Goal: Information Seeking & Learning: Compare options

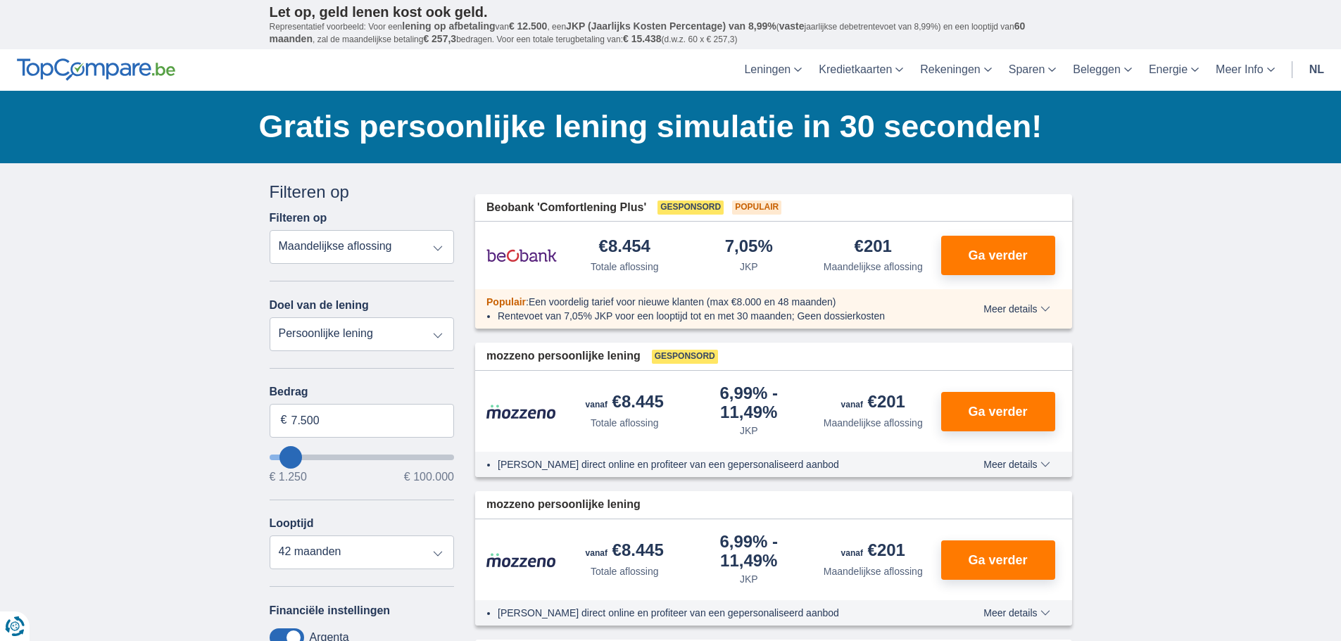
click at [438, 248] on select "Totale aflossing JKP Maandelijkse aflossing" at bounding box center [362, 247] width 185 height 34
click at [352, 331] on select "Persoonlijke lening Auto Moto / fiets Mobilhome / caravan Renovatie Energie Sch…" at bounding box center [362, 334] width 185 height 34
click at [353, 330] on select "Persoonlijke lening Auto Moto / fiets Mobilhome / caravan Renovatie Energie Sch…" at bounding box center [362, 334] width 185 height 34
click at [421, 241] on select "Totale aflossing JKP Maandelijkse aflossing" at bounding box center [362, 247] width 185 height 34
click at [422, 246] on select "Totale aflossing JKP Maandelijkse aflossing" at bounding box center [362, 247] width 185 height 34
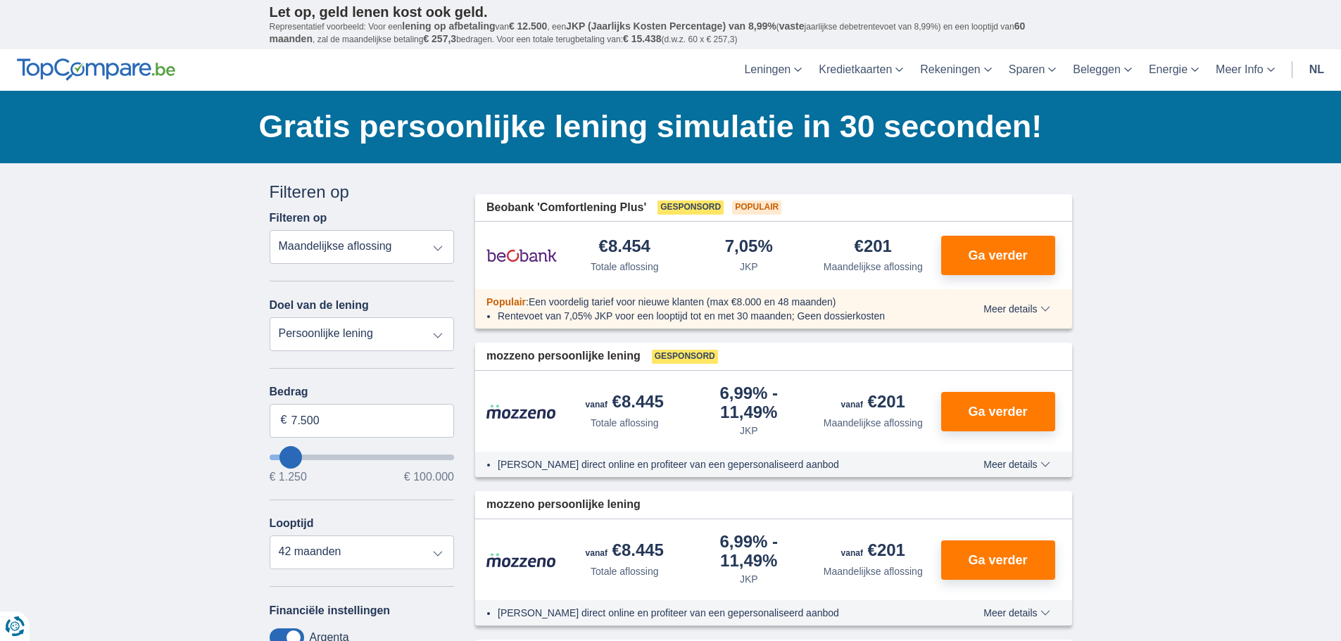
click at [420, 248] on select "Totale aflossing JKP Maandelijkse aflossing" at bounding box center [362, 247] width 185 height 34
click at [405, 332] on select "Persoonlijke lening Auto Moto / fiets Mobilhome / caravan Renovatie Energie Sch…" at bounding box center [362, 334] width 185 height 34
select select "furniture"
click at [270, 317] on select "Persoonlijke lening Auto Moto / fiets Mobilhome / caravan Renovatie Energie Sch…" at bounding box center [362, 334] width 185 height 34
type input "7.500"
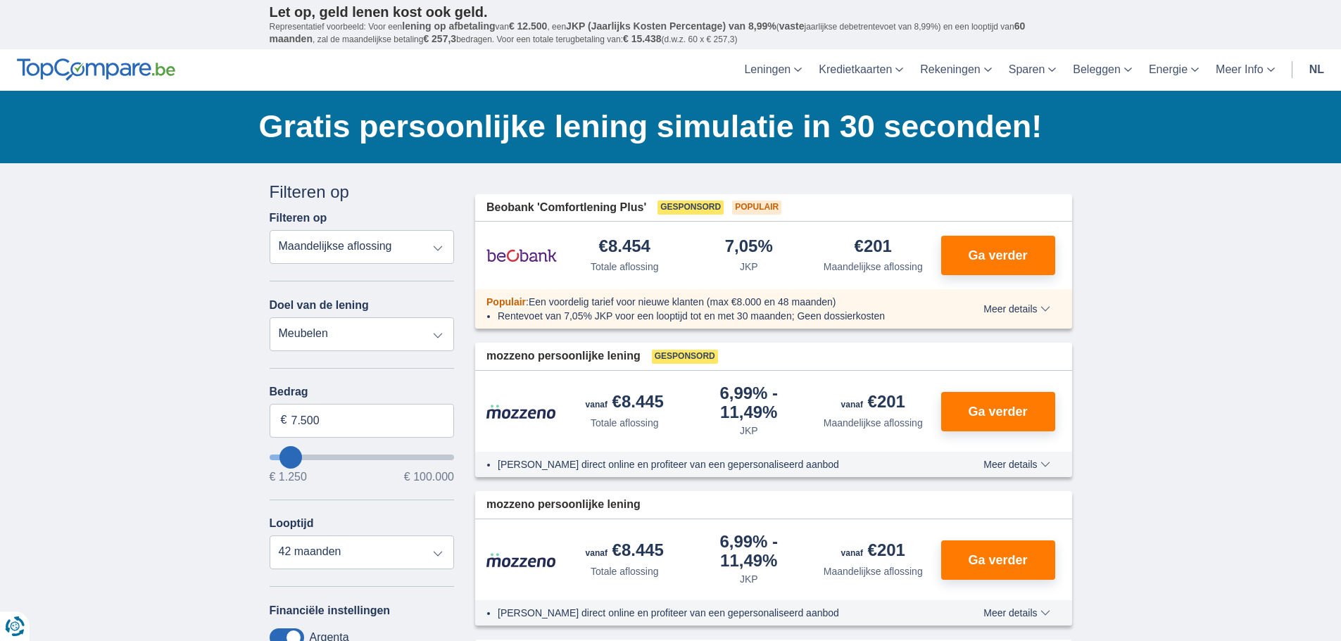
type input "7250"
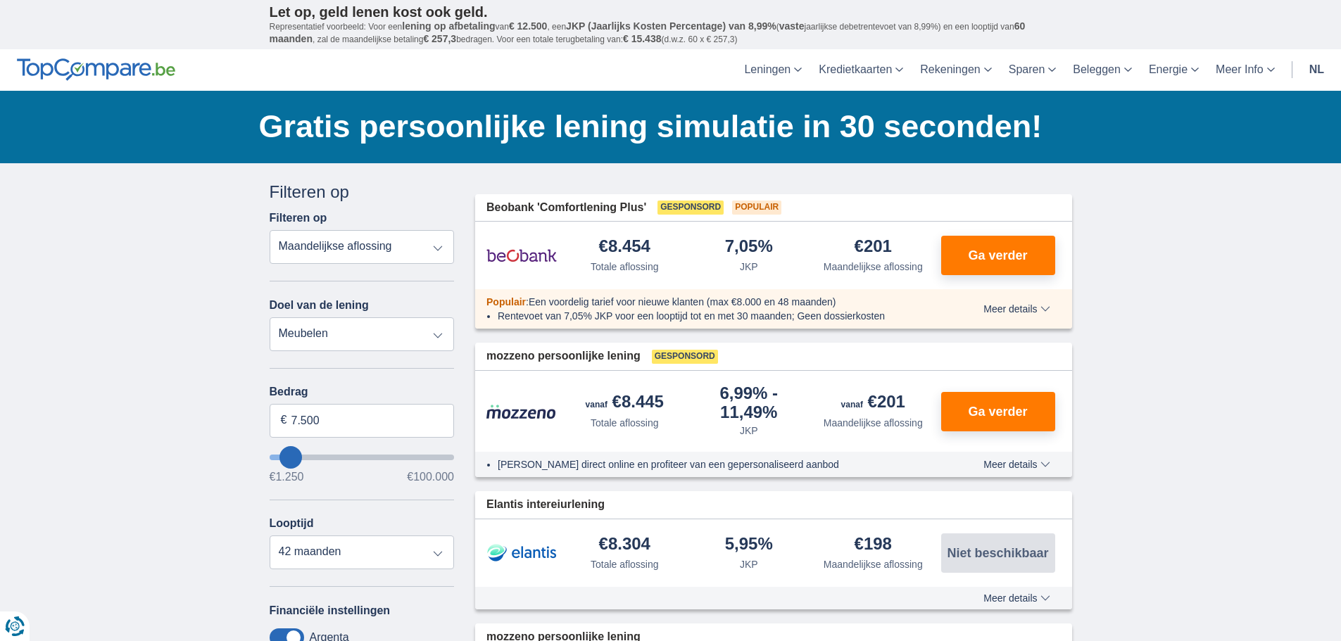
click at [361, 334] on select "Persoonlijke lening Auto Moto / fiets Mobilhome / caravan Renovatie Energie Sch…" at bounding box center [362, 334] width 185 height 34
click at [359, 346] on select "Persoonlijke lening Auto Moto / fiets Mobilhome / caravan Renovatie Energie Sch…" at bounding box center [362, 334] width 185 height 34
select select "renovationLoan"
click at [270, 317] on select "Persoonlijke lening Auto Moto / fiets Mobilhome / caravan Renovatie Energie Sch…" at bounding box center [362, 334] width 185 height 34
type input "15.000"
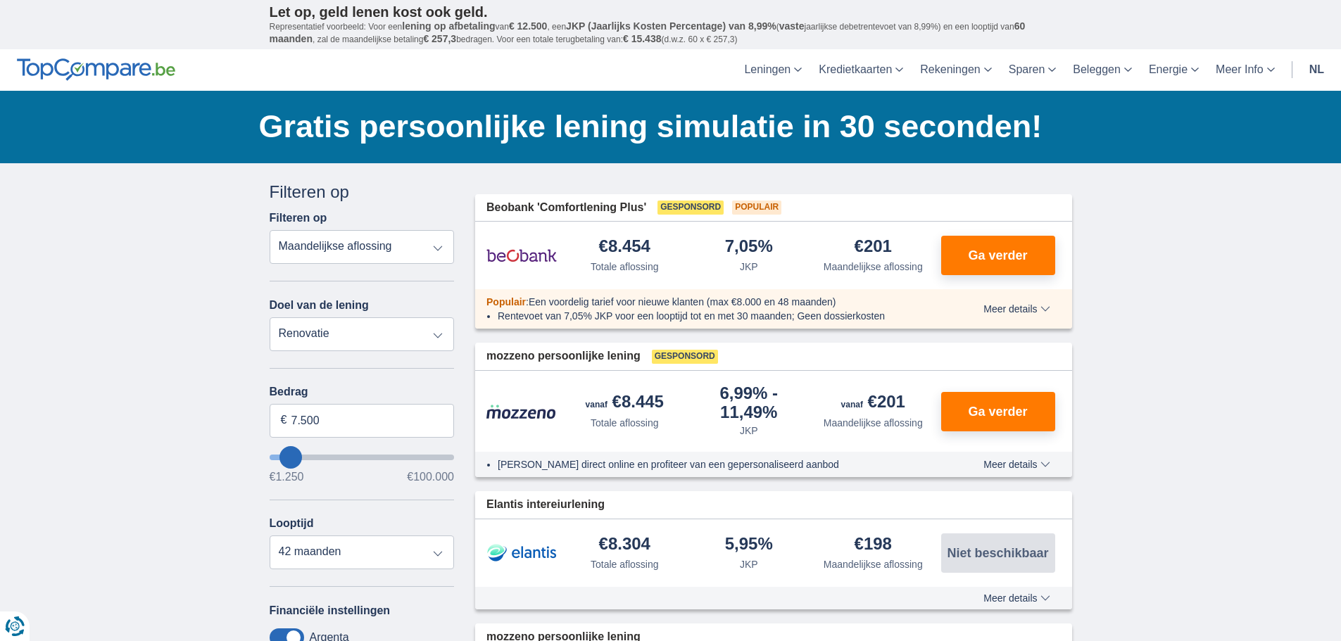
type input "15250"
select select "60"
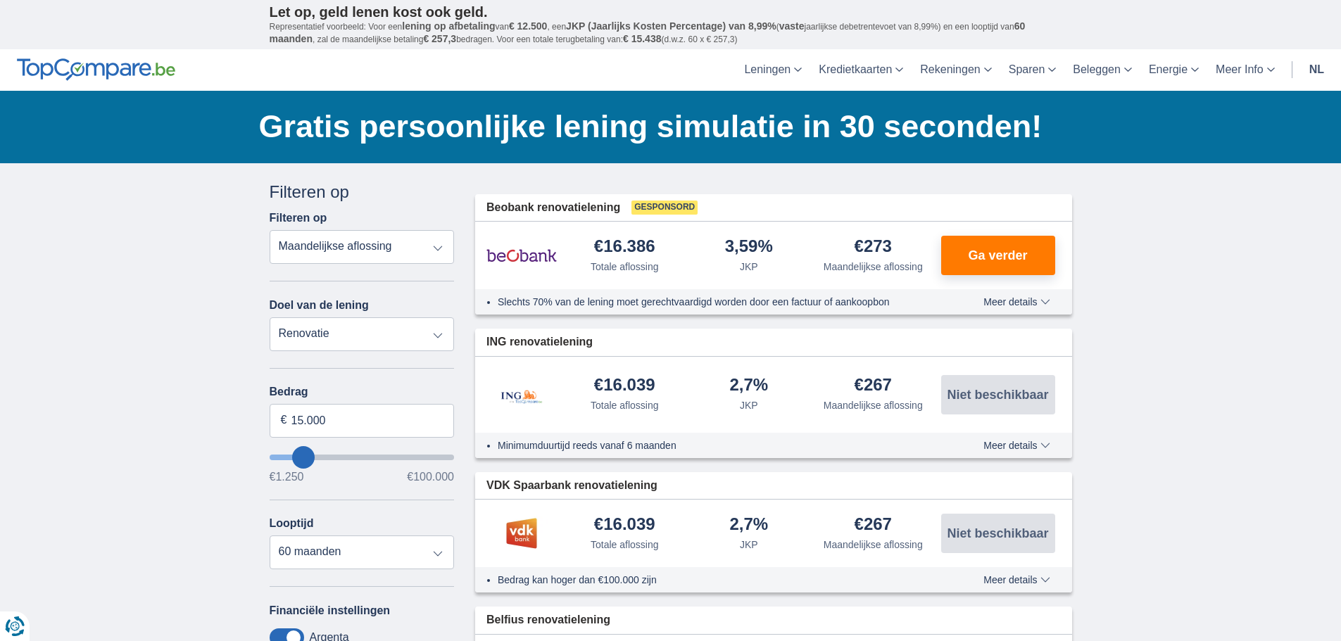
click at [336, 343] on select "Persoonlijke lening Auto Moto / fiets Mobilhome / caravan Renovatie Energie Sch…" at bounding box center [362, 334] width 185 height 34
select select "personalLoan"
click at [270, 317] on select "Persoonlijke lening Auto Moto / fiets Mobilhome / caravan Renovatie Energie Sch…" at bounding box center [362, 334] width 185 height 34
type input "7.500"
type input "7250"
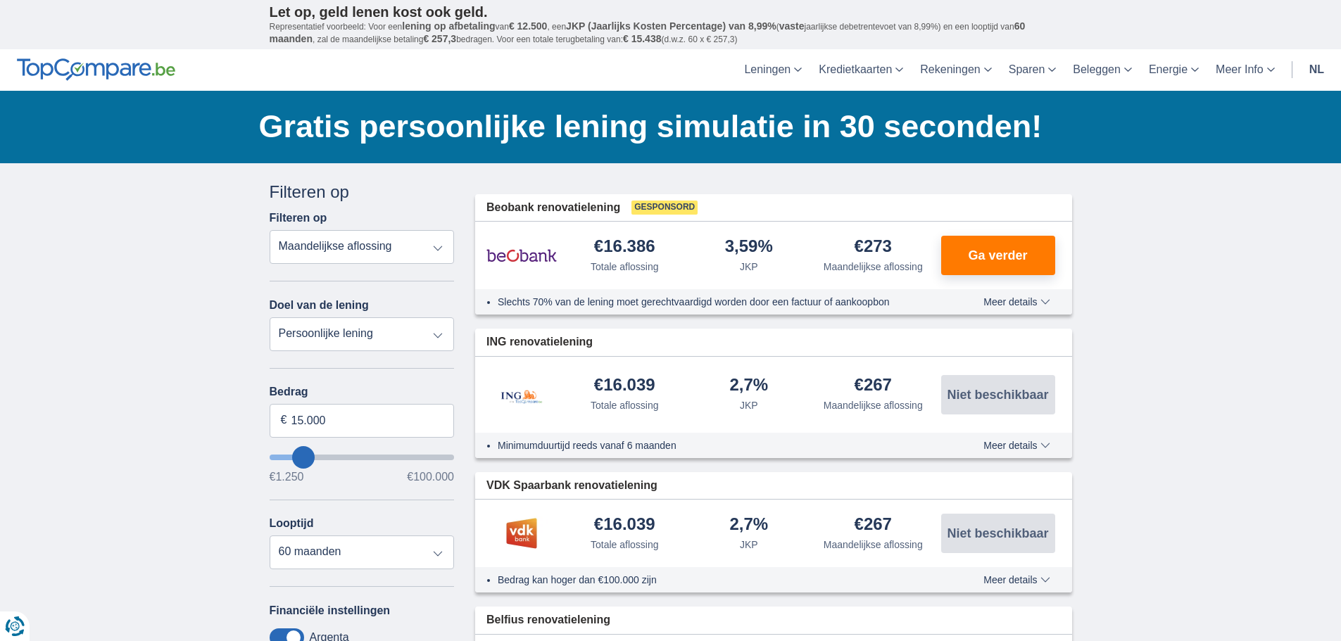
select select "42"
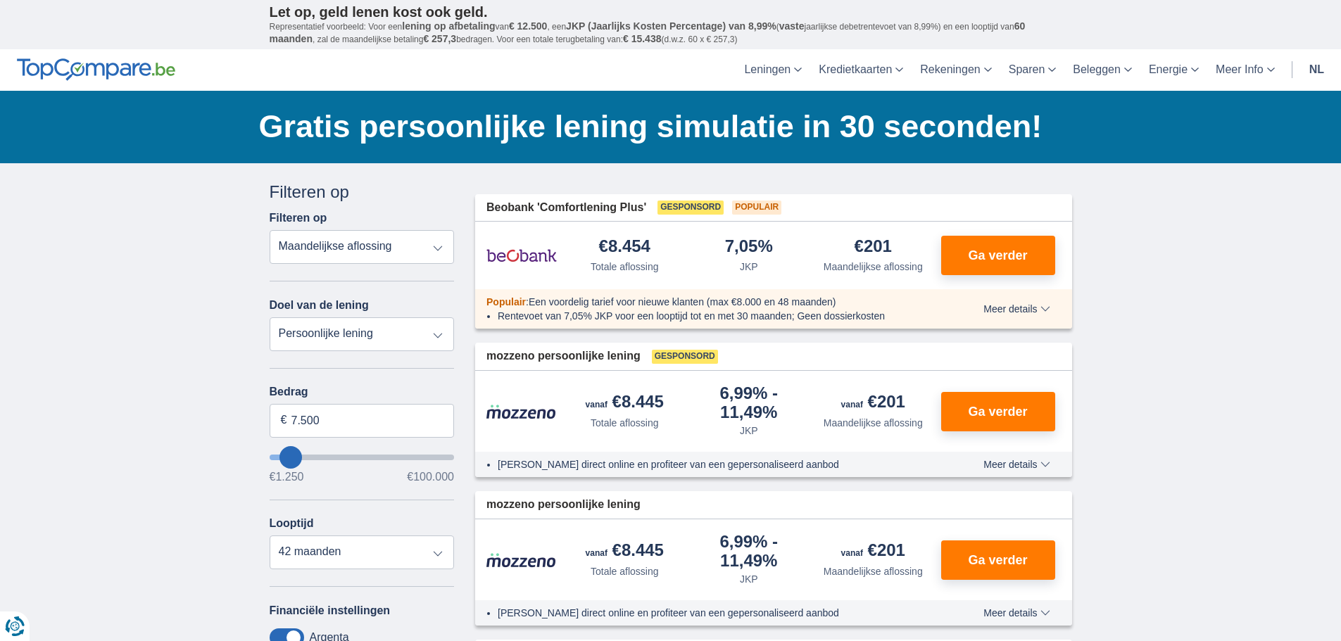
click at [339, 343] on select "Persoonlijke lening Auto Moto / fiets Mobilhome / caravan Renovatie Energie Sch…" at bounding box center [362, 334] width 185 height 34
select select "renovationLoan"
click at [270, 317] on select "Persoonlijke lening Auto Moto / fiets Mobilhome / caravan Renovatie Energie Sch…" at bounding box center [362, 334] width 185 height 34
type input "15.000"
type input "15250"
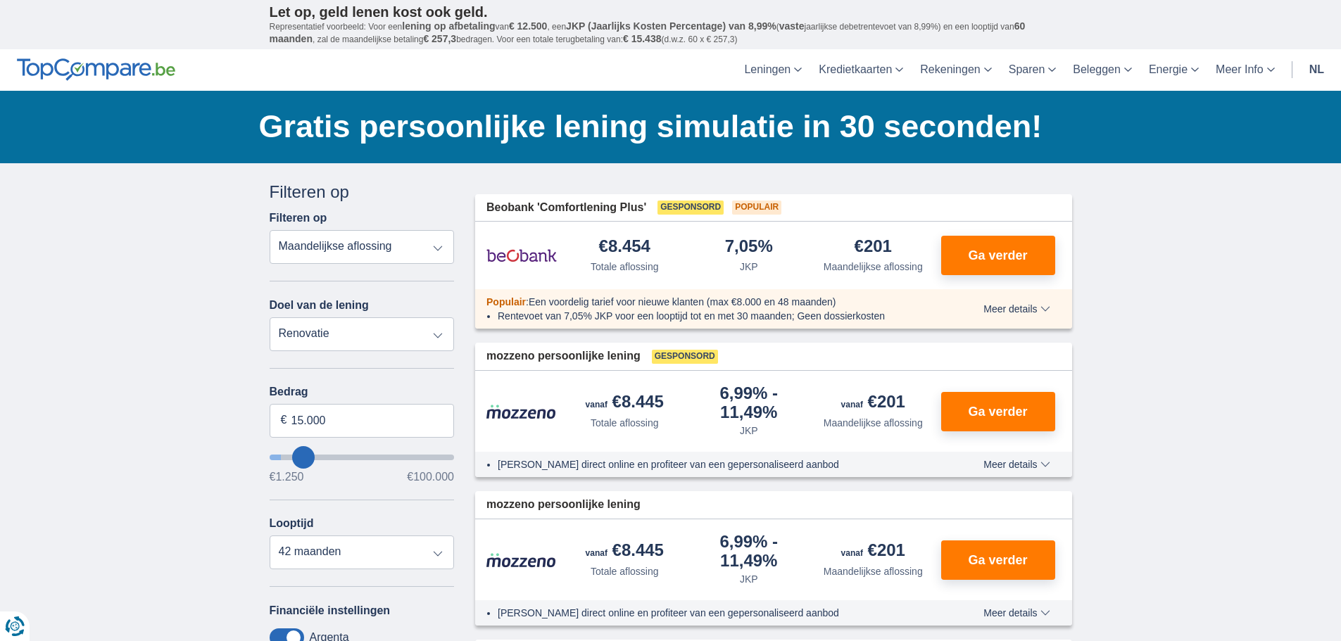
select select "60"
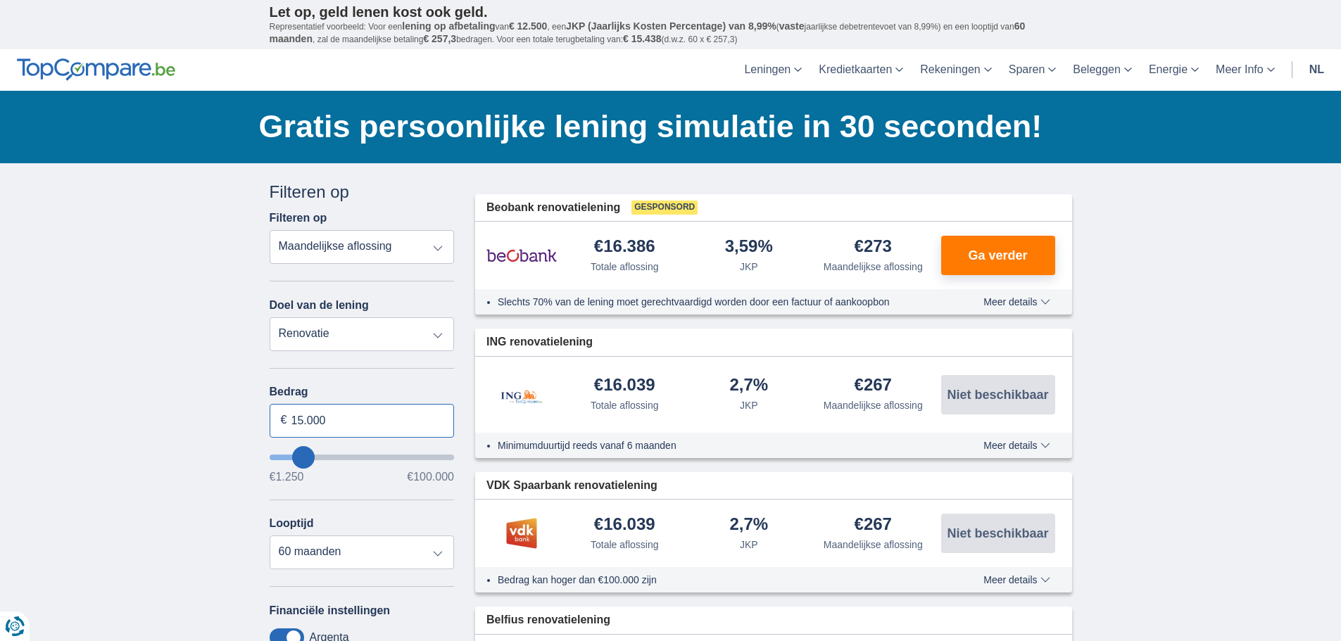
drag, startPoint x: 333, startPoint y: 419, endPoint x: 211, endPoint y: 420, distance: 121.8
type input "10.000"
type input "10250"
select select "48"
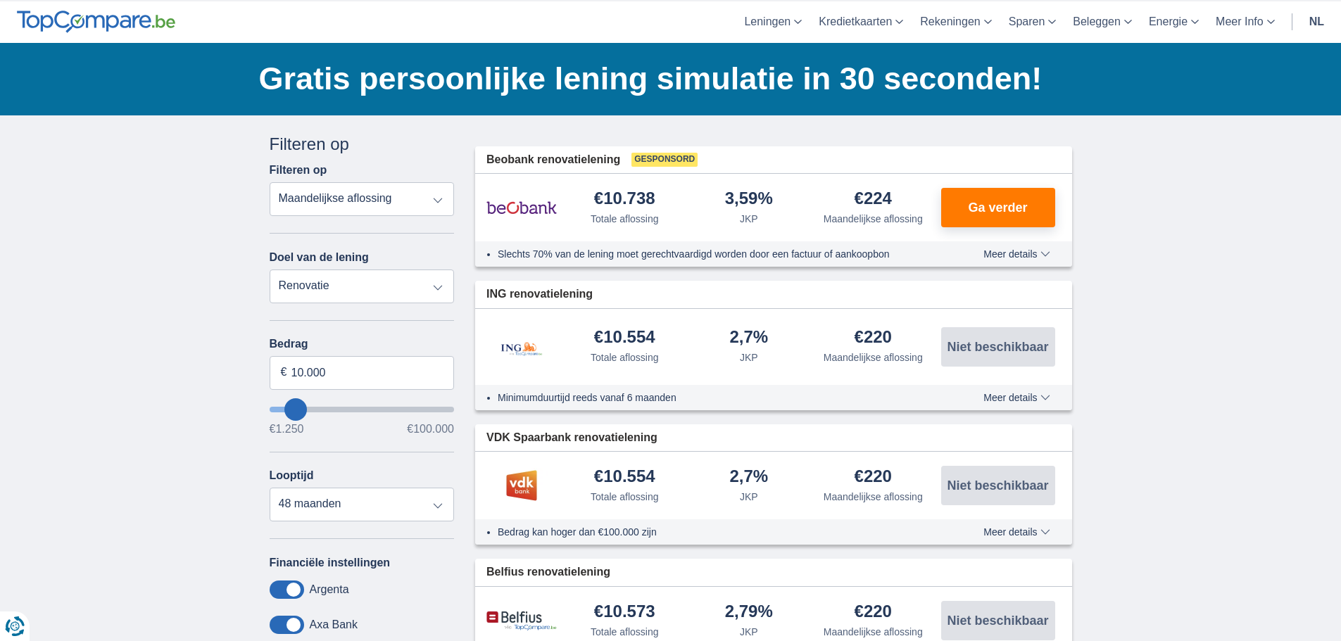
scroll to position [141, 0]
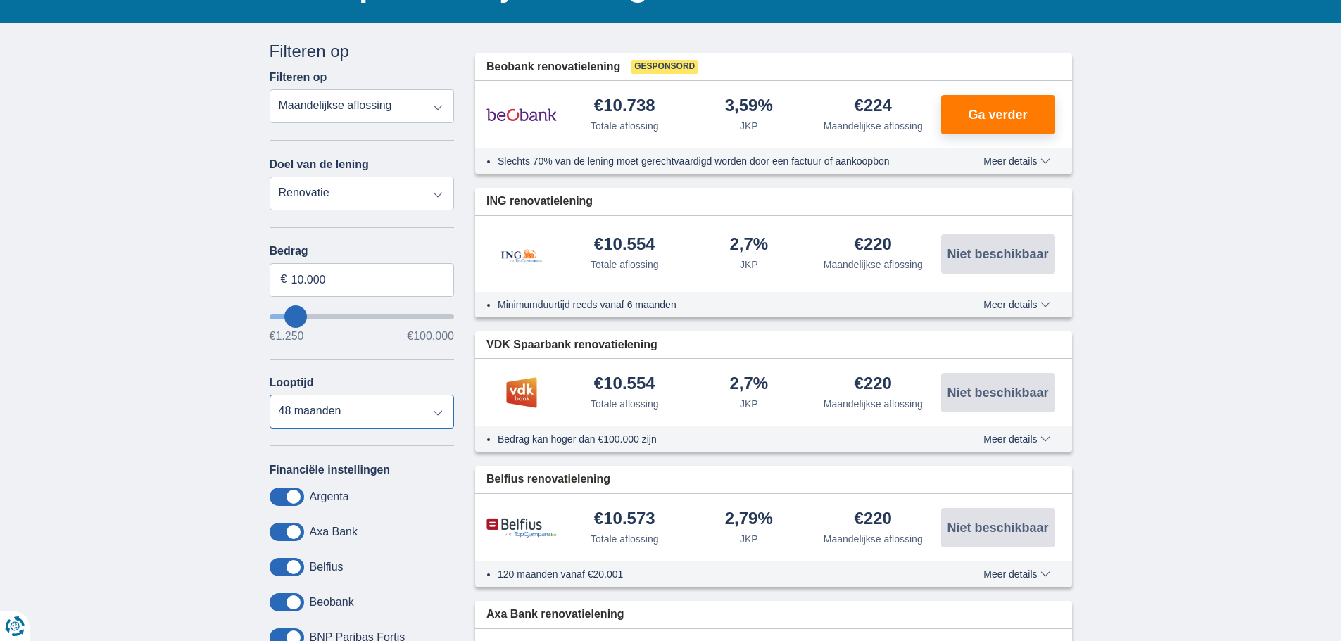
click at [437, 413] on select "12 maanden 18 maanden 24 maanden 30 maanden 36 maanden 42 maanden 48 maanden" at bounding box center [362, 412] width 185 height 34
click at [270, 395] on select "12 maanden 18 maanden 24 maanden 30 maanden 36 maanden 42 maanden 48 maanden" at bounding box center [362, 412] width 185 height 34
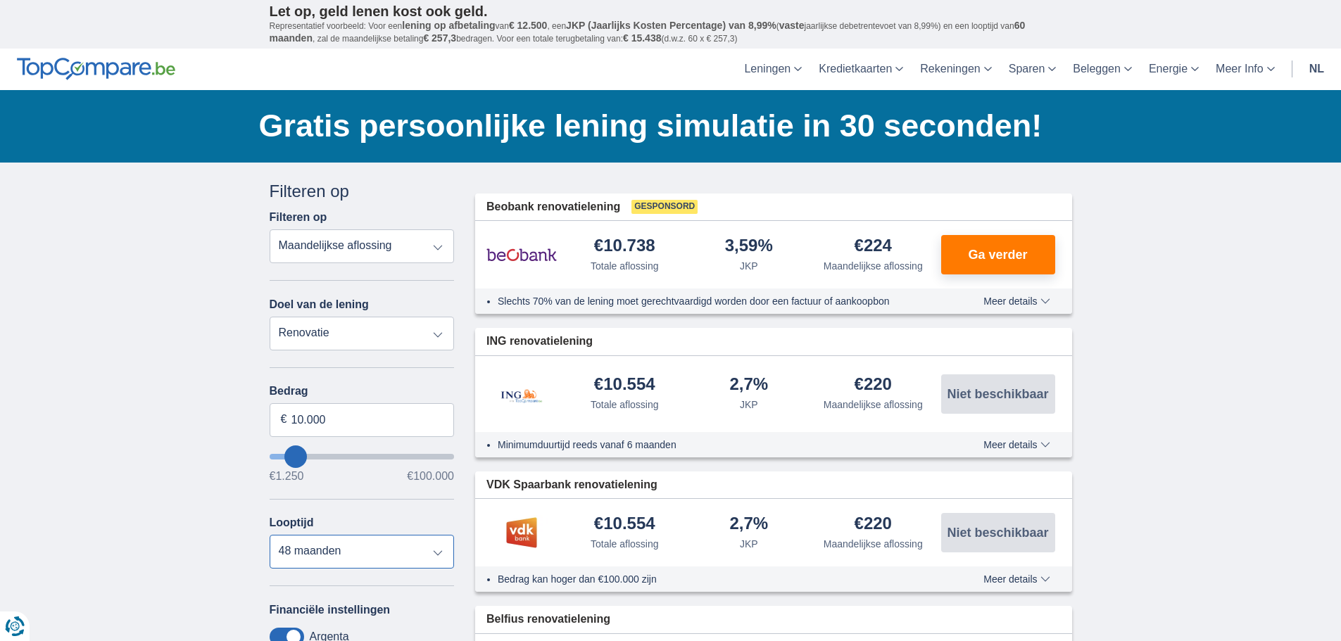
scroll to position [0, 0]
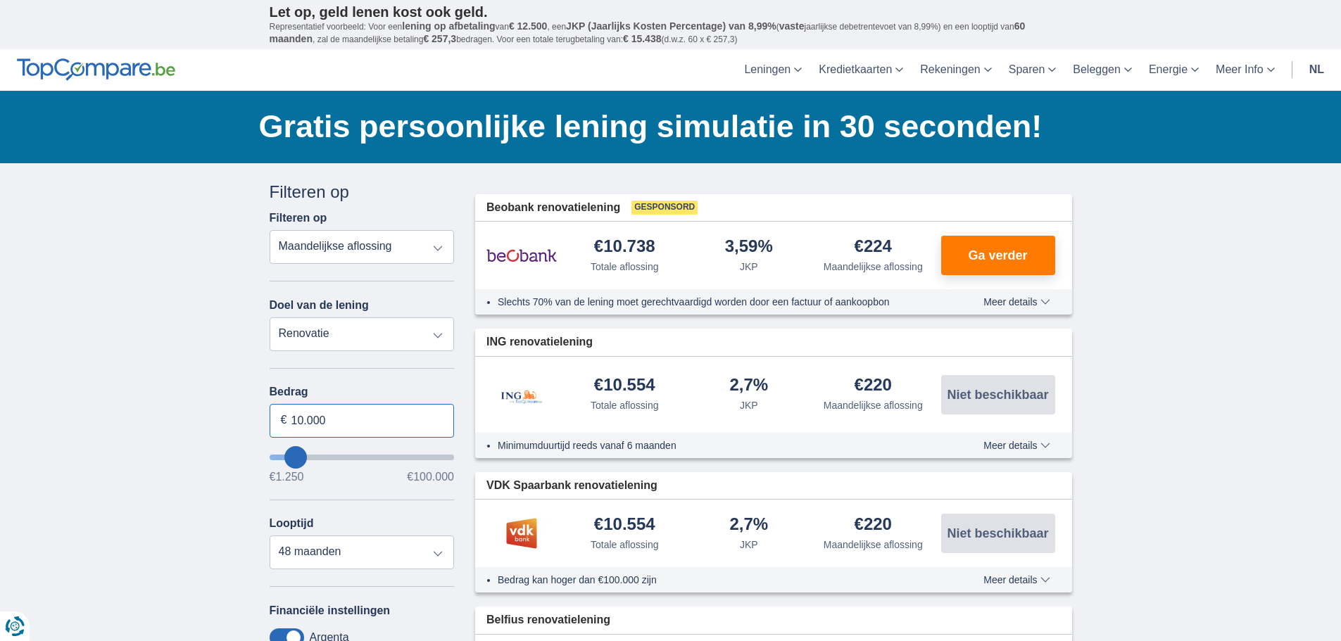
click at [302, 419] on input "10.000" at bounding box center [362, 421] width 185 height 34
type input "15.000"
type input "15250"
select select "60"
click at [434, 548] on select "12 maanden 18 maanden 24 maanden 30 maanden 36 maanden 42 maanden 48 maanden 60…" at bounding box center [362, 553] width 185 height 34
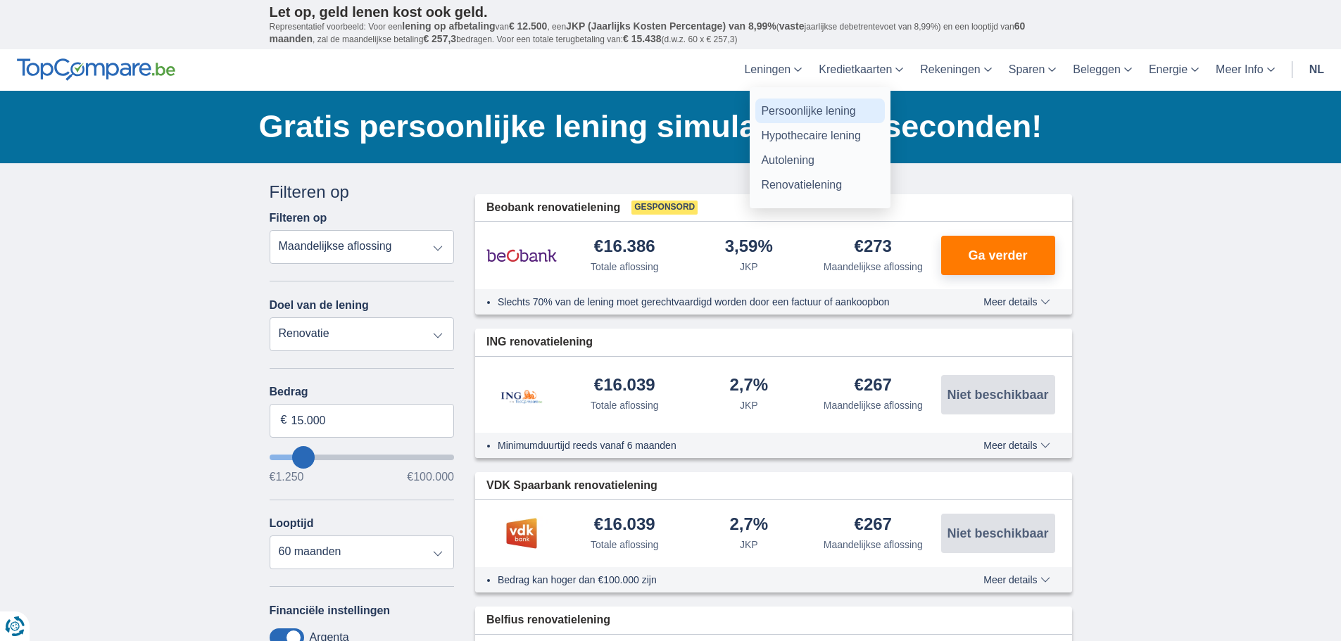
click at [788, 107] on link "Persoonlijke lening" at bounding box center [820, 111] width 130 height 25
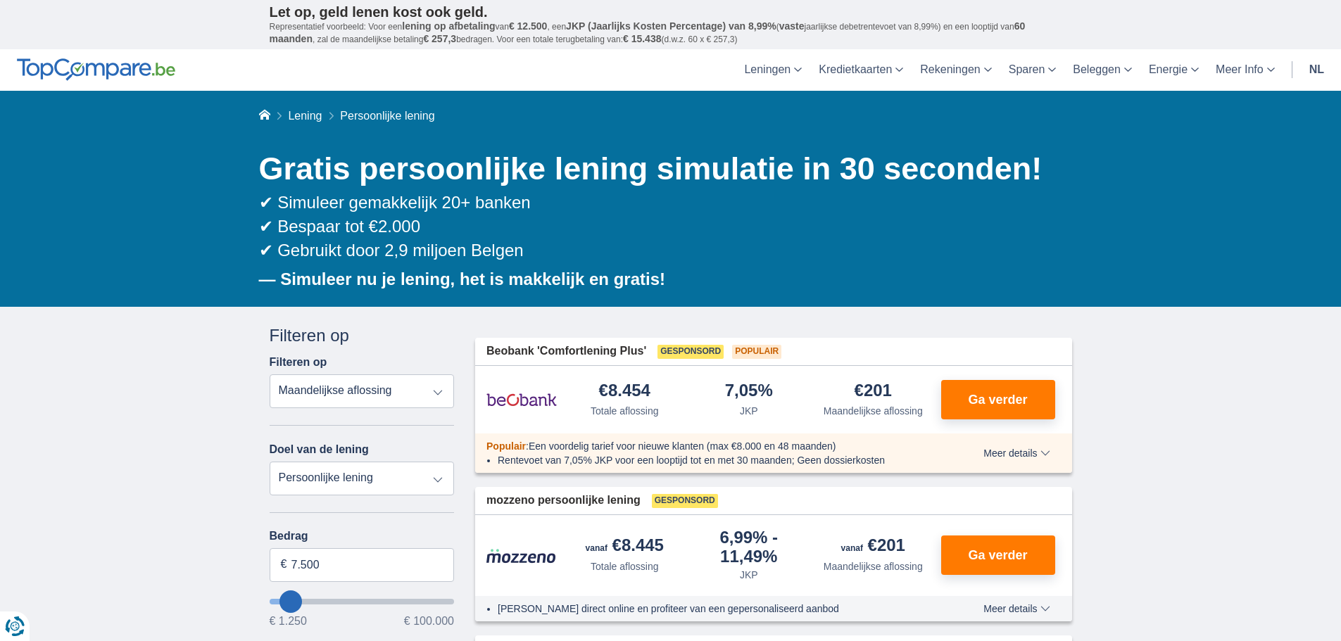
click at [429, 387] on select "Totale aflossing JKP Maandelijkse aflossing" at bounding box center [362, 392] width 185 height 34
click at [441, 384] on select "Totale aflossing JKP Maandelijkse aflossing" at bounding box center [362, 392] width 185 height 34
click at [437, 477] on select "Persoonlijke lening Auto Moto / fiets Mobilhome / caravan Renovatie Energie Sch…" at bounding box center [362, 479] width 185 height 34
select select "renovationLoan"
click at [270, 462] on select "Persoonlijke lening Auto Moto / fiets Mobilhome / caravan Renovatie Energie Sch…" at bounding box center [362, 479] width 185 height 34
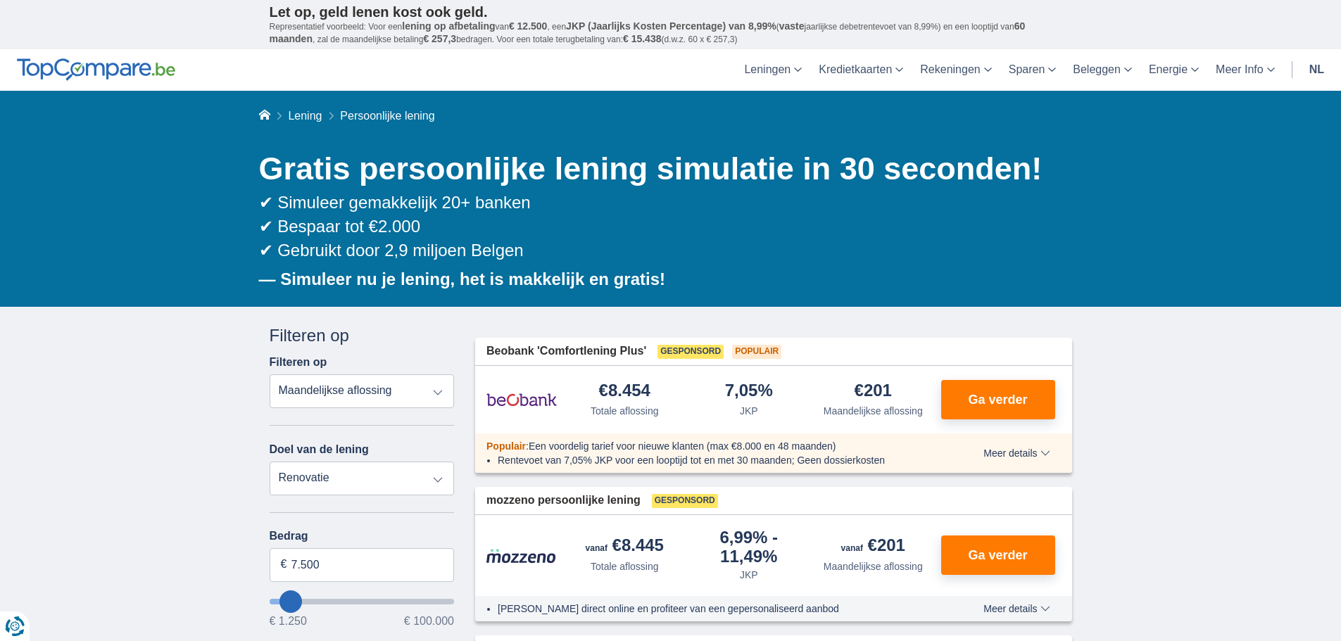
type input "15.000"
type input "15250"
select select "60"
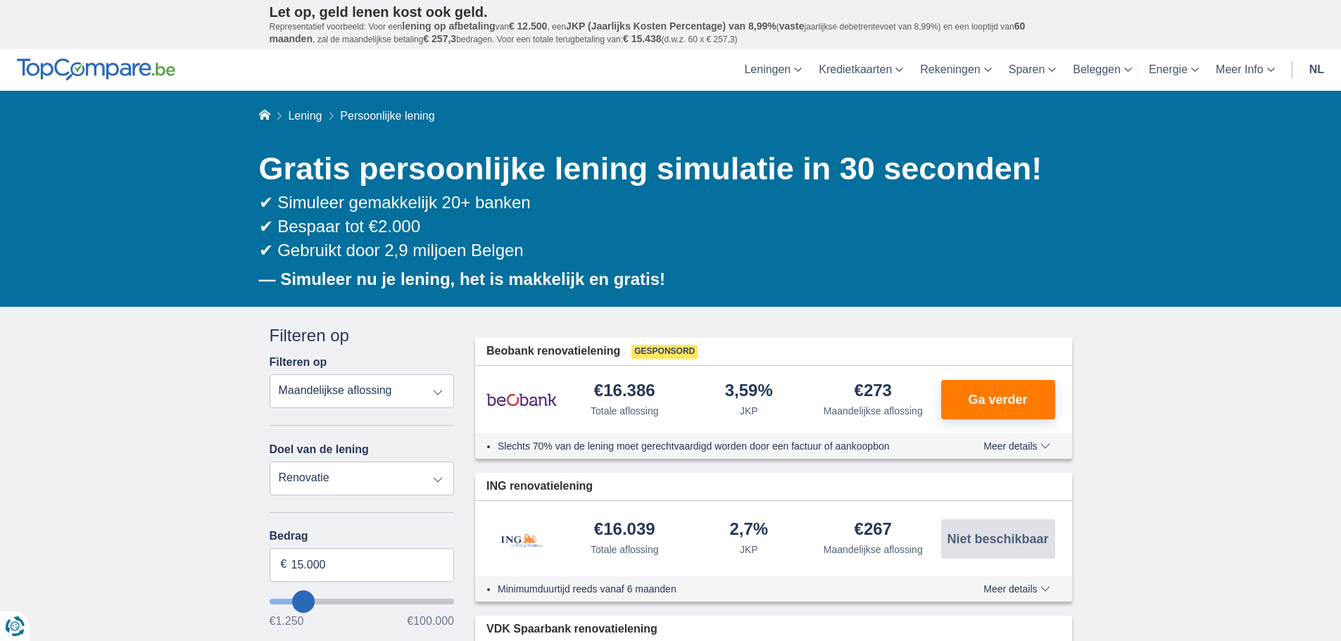
click at [417, 394] on select "Totale aflossing JKP Maandelijkse aflossing" at bounding box center [362, 392] width 185 height 34
click at [422, 393] on select "Totale aflossing JKP Maandelijkse aflossing" at bounding box center [362, 392] width 185 height 34
click at [445, 479] on select "Persoonlijke lening Auto Moto / fiets Mobilhome / caravan Renovatie Energie Sch…" at bounding box center [362, 479] width 185 height 34
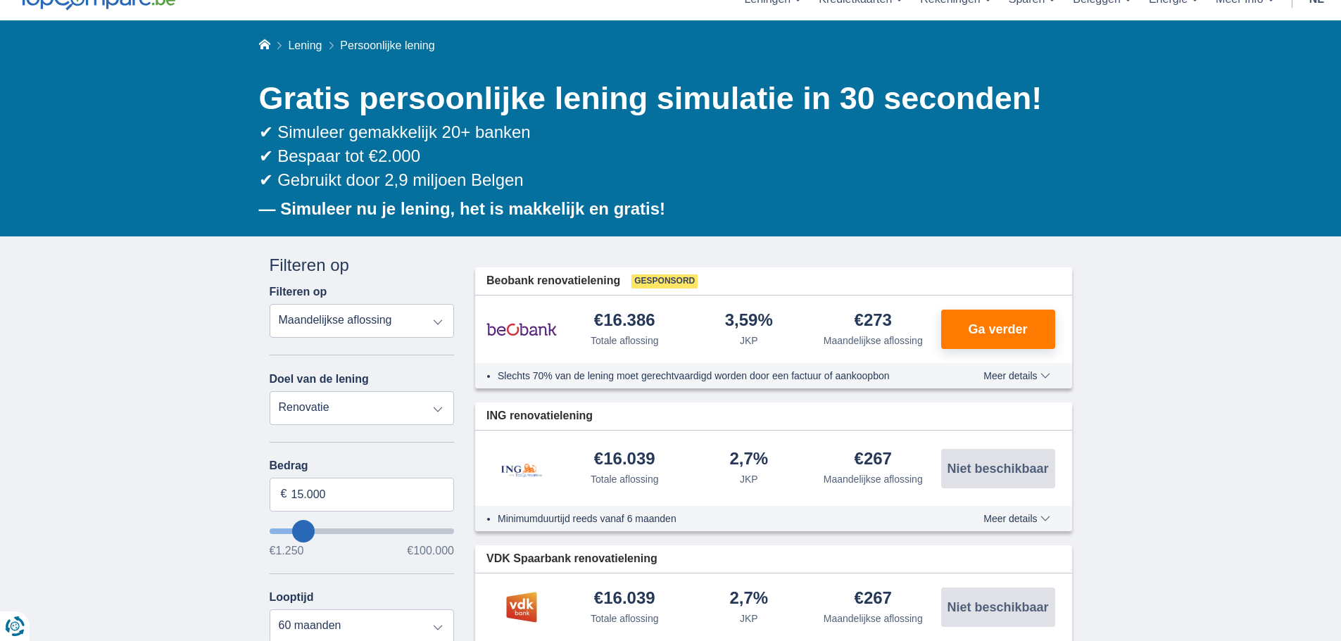
click at [439, 400] on select "Persoonlijke lening Auto Moto / fiets Mobilhome / caravan Renovatie Energie Sch…" at bounding box center [362, 408] width 185 height 34
select select "electronics"
click at [270, 391] on select "Persoonlijke lening Auto Moto / fiets Mobilhome / caravan Renovatie Energie Sch…" at bounding box center [362, 408] width 185 height 34
type input "7.500"
type input "7250"
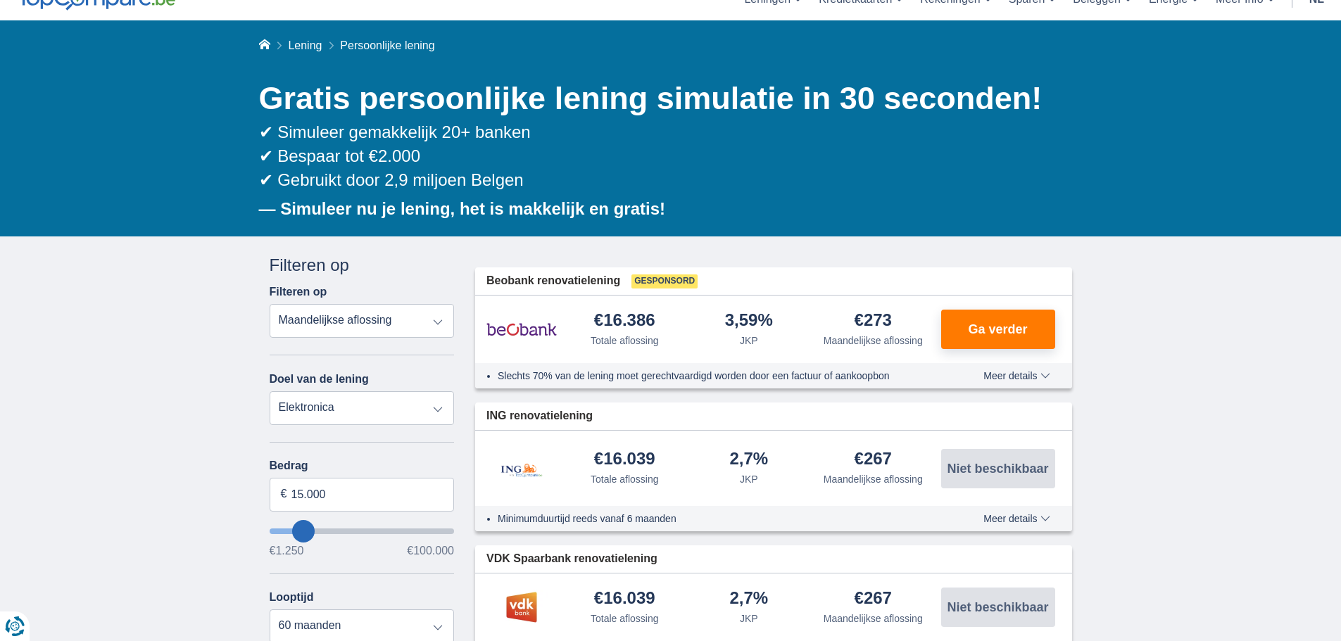
select select "42"
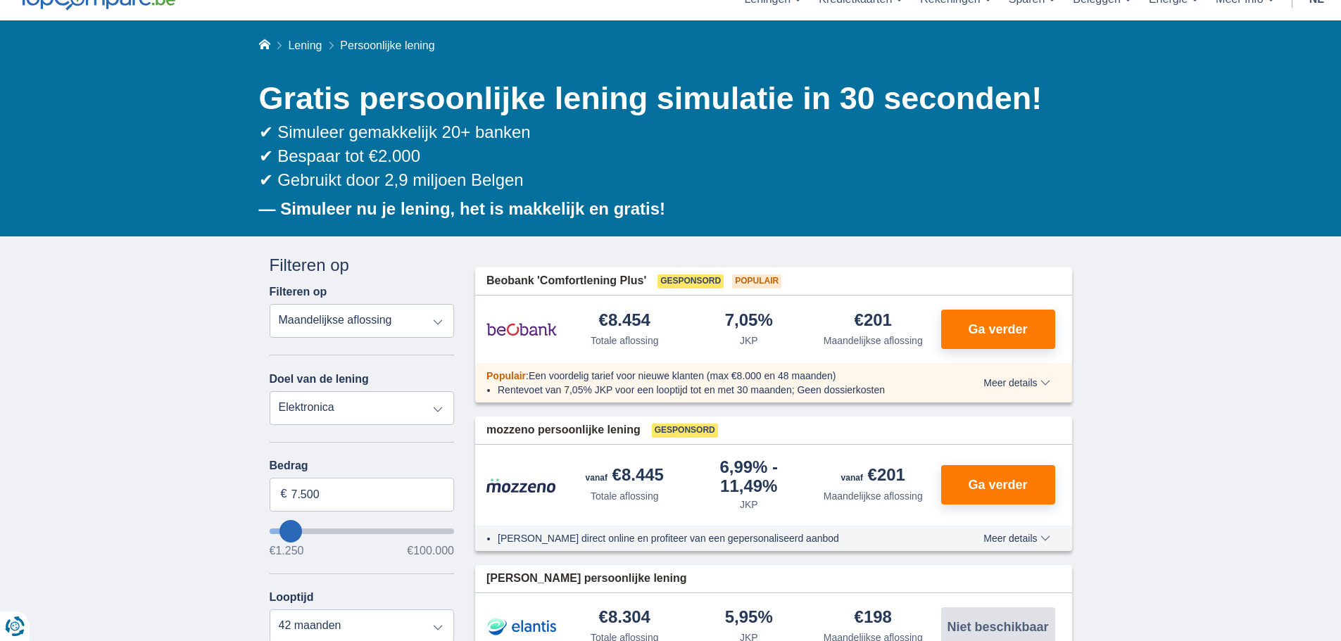
drag, startPoint x: 640, startPoint y: 539, endPoint x: 1038, endPoint y: 252, distance: 490.2
drag, startPoint x: 314, startPoint y: 489, endPoint x: 270, endPoint y: 484, distance: 44.7
click at [272, 484] on input "7.500" at bounding box center [362, 495] width 185 height 34
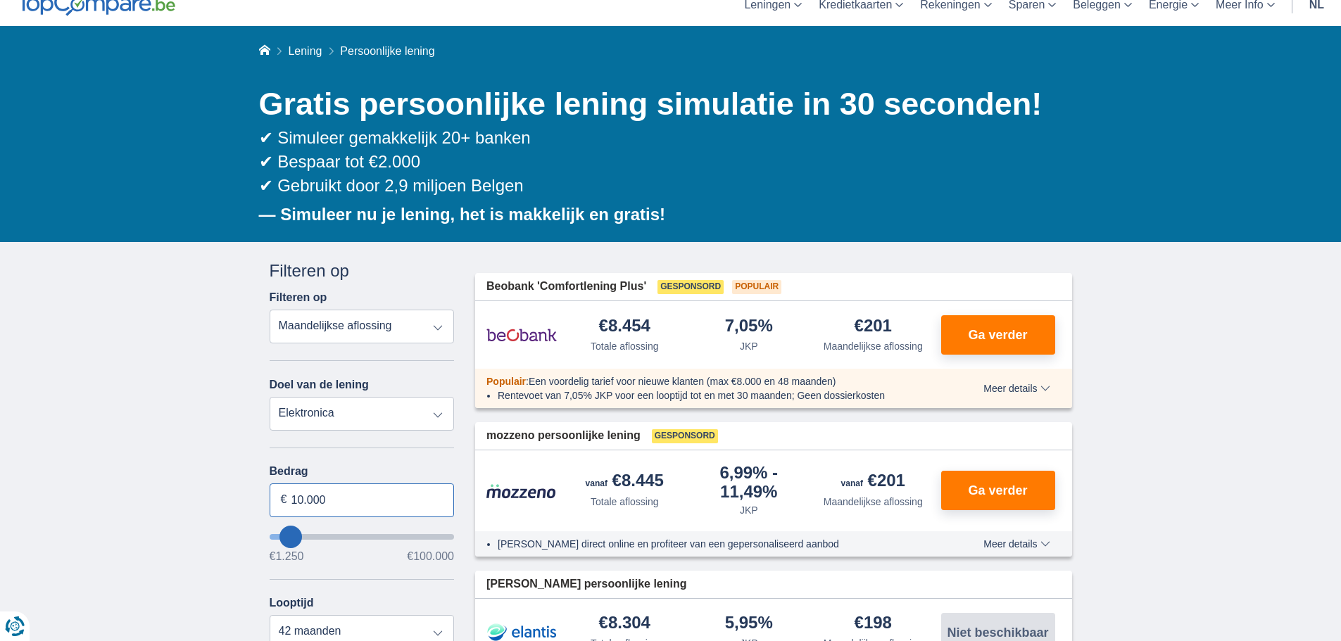
scroll to position [0, 0]
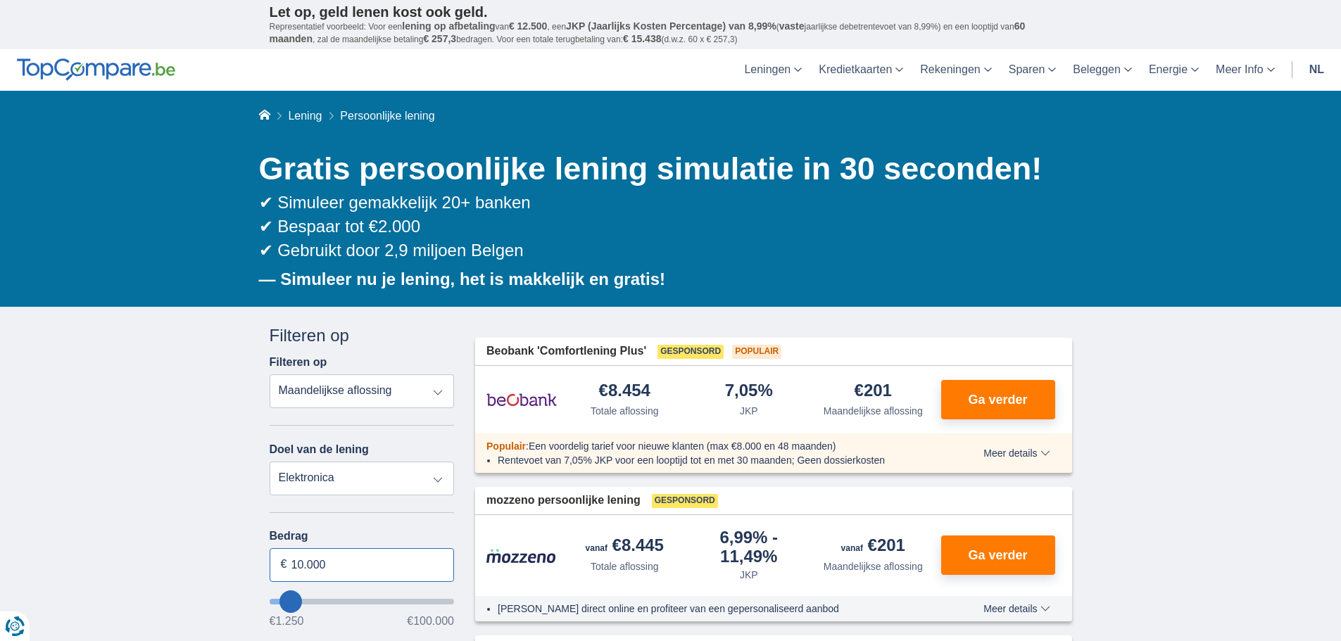
type input "10.000"
type input "10250"
select select "48"
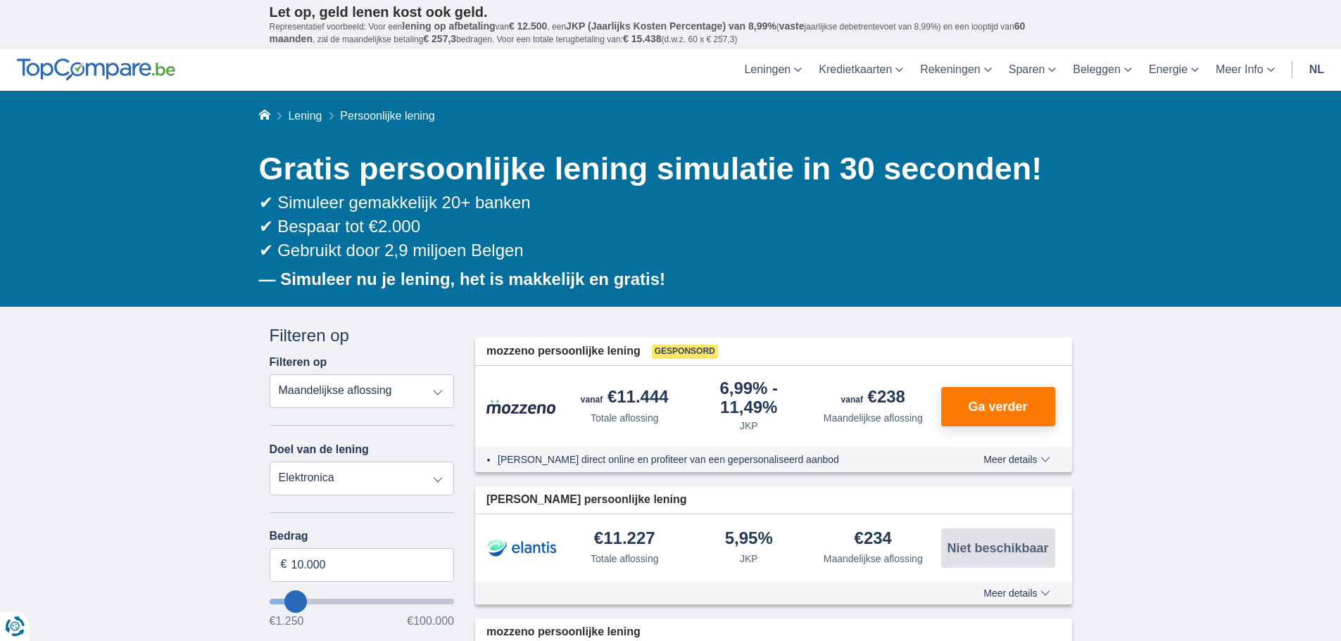
click at [449, 479] on select "Persoonlijke lening Auto Moto / fiets Mobilhome / caravan Renovatie Energie Sch…" at bounding box center [362, 479] width 185 height 34
click at [366, 191] on div "✔ Simuleer gemakkelijk 20+ banken ✔ Bespaar tot €2.000 ✔ Gebruikt door 2,9 milj…" at bounding box center [665, 227] width 813 height 73
drag, startPoint x: 440, startPoint y: 475, endPoint x: 439, endPoint y: 485, distance: 9.9
click at [439, 477] on select "Persoonlijke lening Auto Moto / fiets Mobilhome / caravan Renovatie Energie Sch…" at bounding box center [362, 479] width 185 height 34
select select "personalLoan"
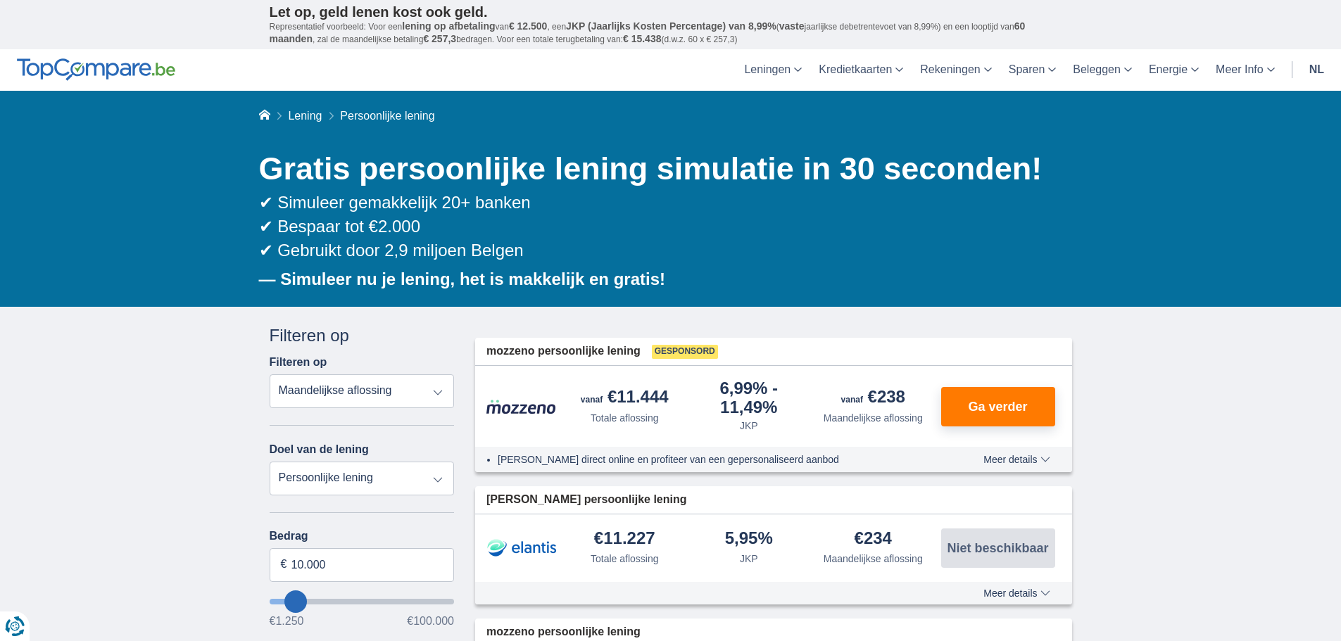
click at [270, 462] on select "Persoonlijke lening Auto Moto / fiets Mobilhome / caravan Renovatie Energie Sch…" at bounding box center [362, 479] width 185 height 34
type input "7.500"
type input "7250"
select select "42"
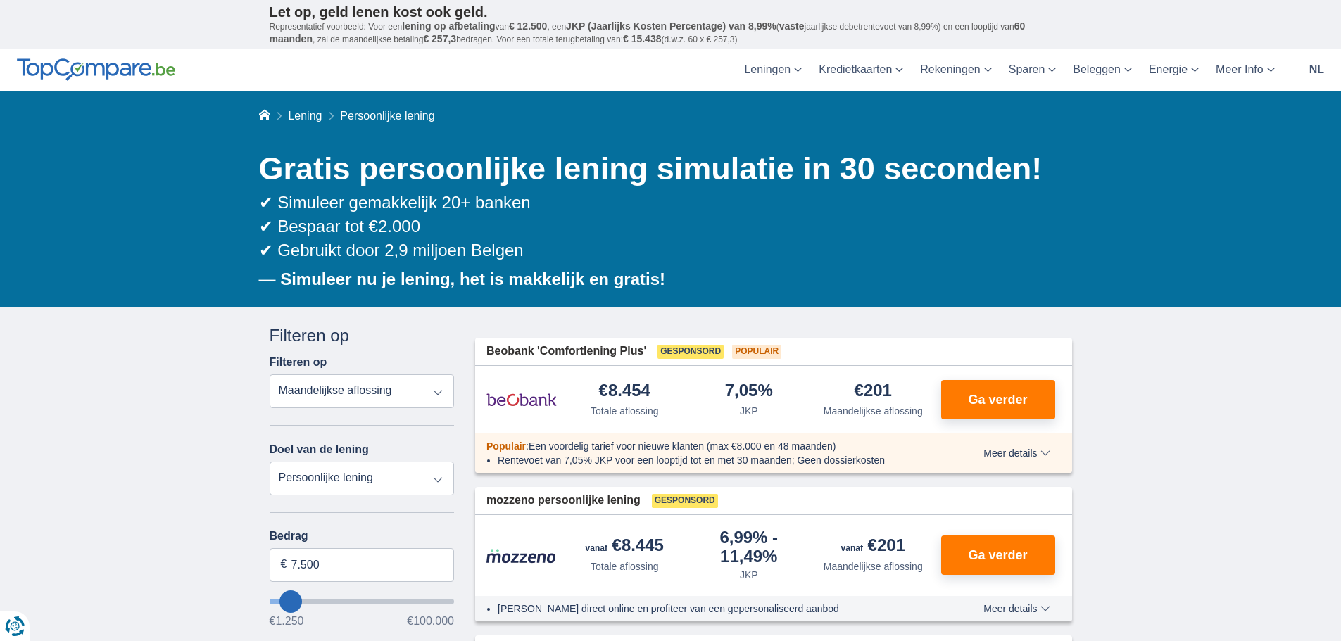
drag, startPoint x: 380, startPoint y: 210, endPoint x: 144, endPoint y: 372, distance: 286.2
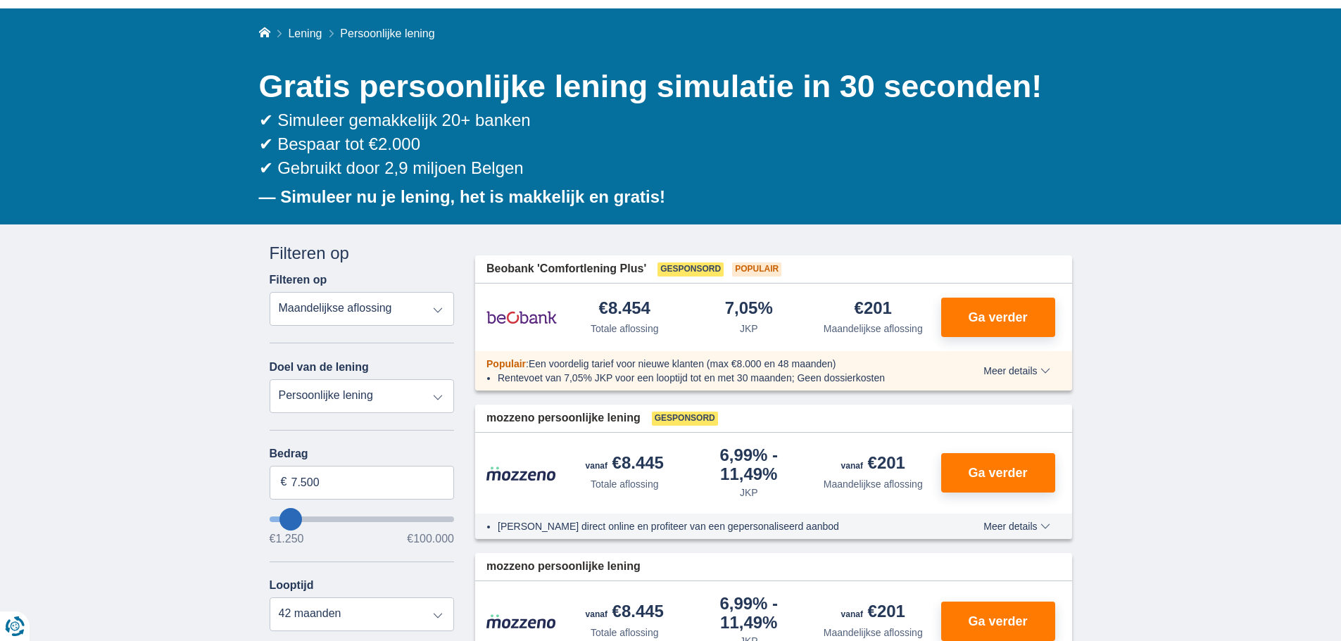
scroll to position [141, 0]
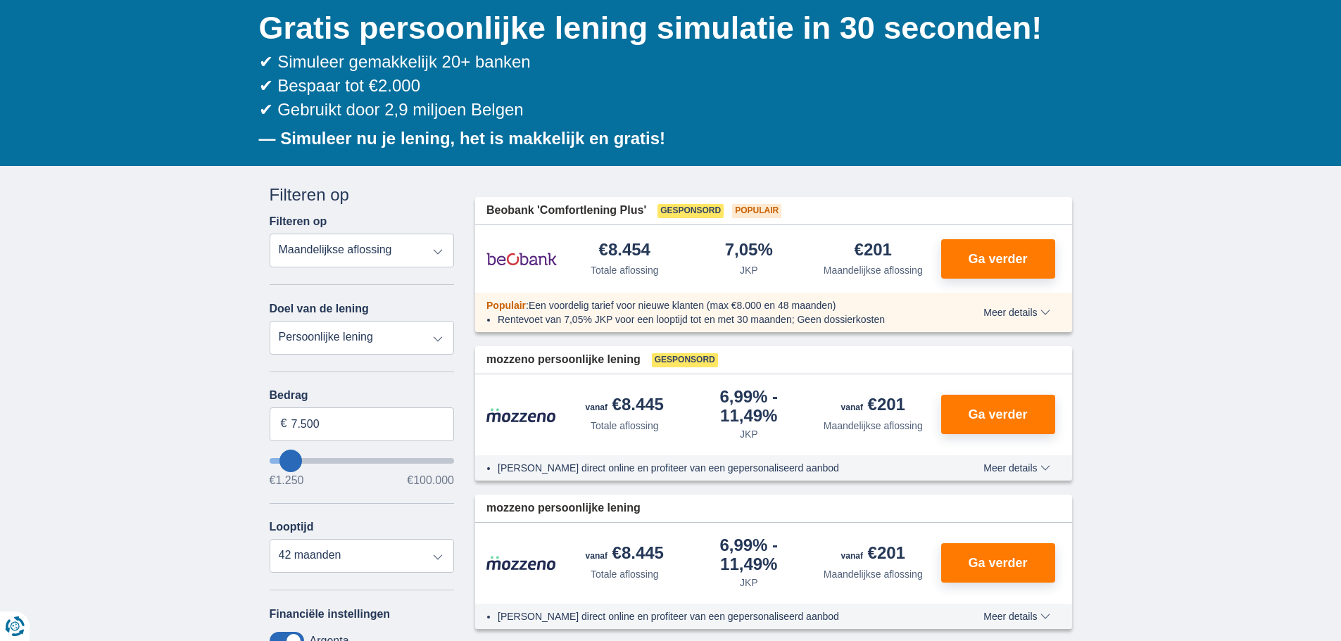
click at [443, 341] on select "Persoonlijke lening Auto Moto / fiets Mobilhome / caravan Renovatie Energie Sch…" at bounding box center [362, 338] width 185 height 34
select select "vehicleLoan"
click at [270, 321] on select "Persoonlijke lening Auto Moto / fiets Mobilhome / caravan Renovatie Energie Sch…" at bounding box center [362, 338] width 185 height 34
select select "3-4"
type input "15.000"
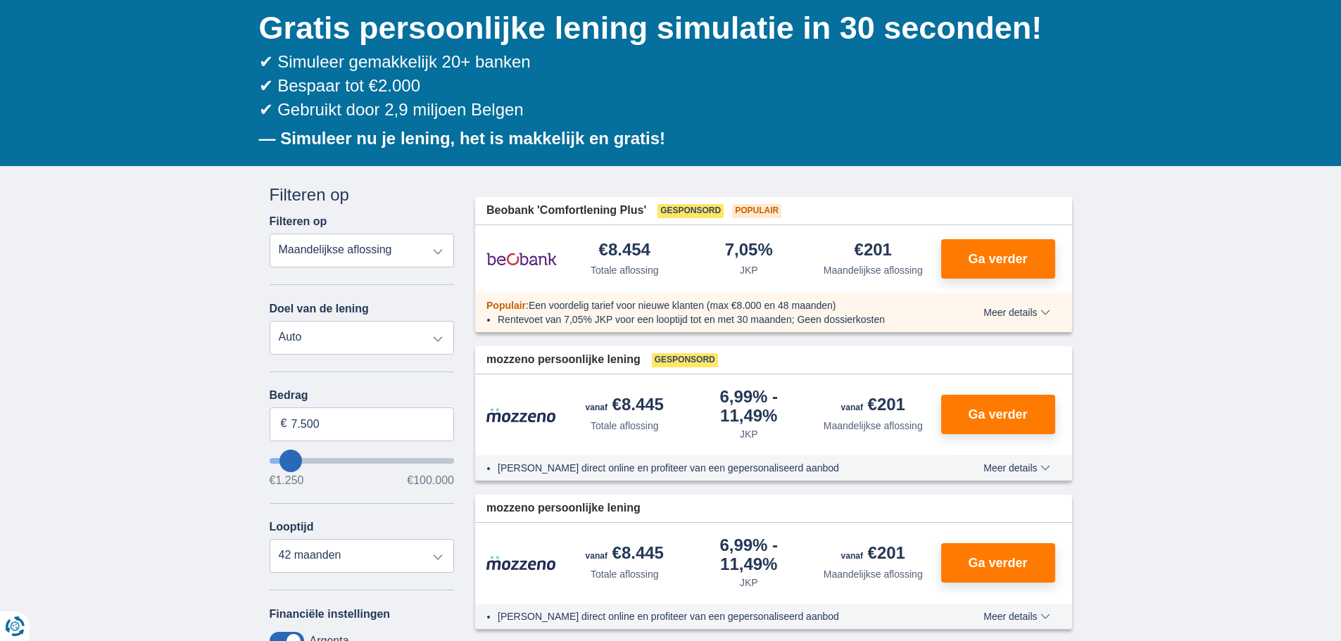
type input "15250"
select select "60"
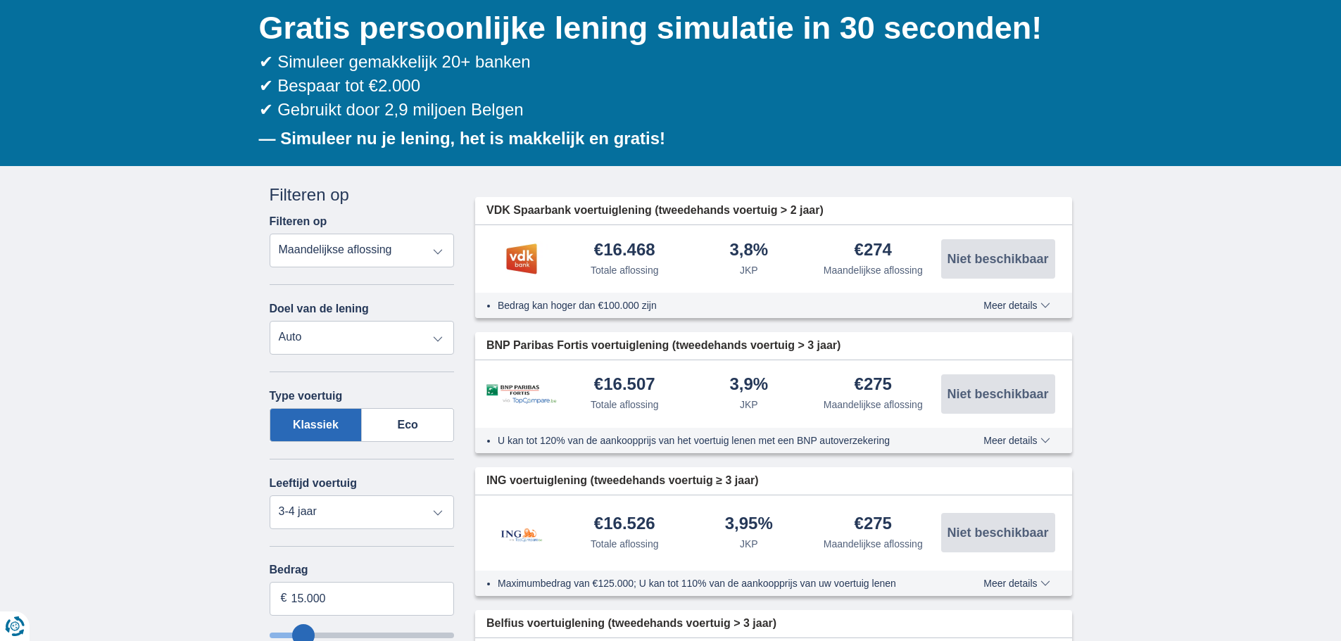
click at [446, 339] on select "Persoonlijke lening Auto Moto / fiets Mobilhome / caravan Renovatie Energie Sch…" at bounding box center [362, 338] width 185 height 34
select select "personalLoan"
click at [270, 321] on select "Persoonlijke lening Auto Moto / fiets Mobilhome / caravan Renovatie Energie Sch…" at bounding box center [362, 338] width 185 height 34
type input "7.500"
type input "7250"
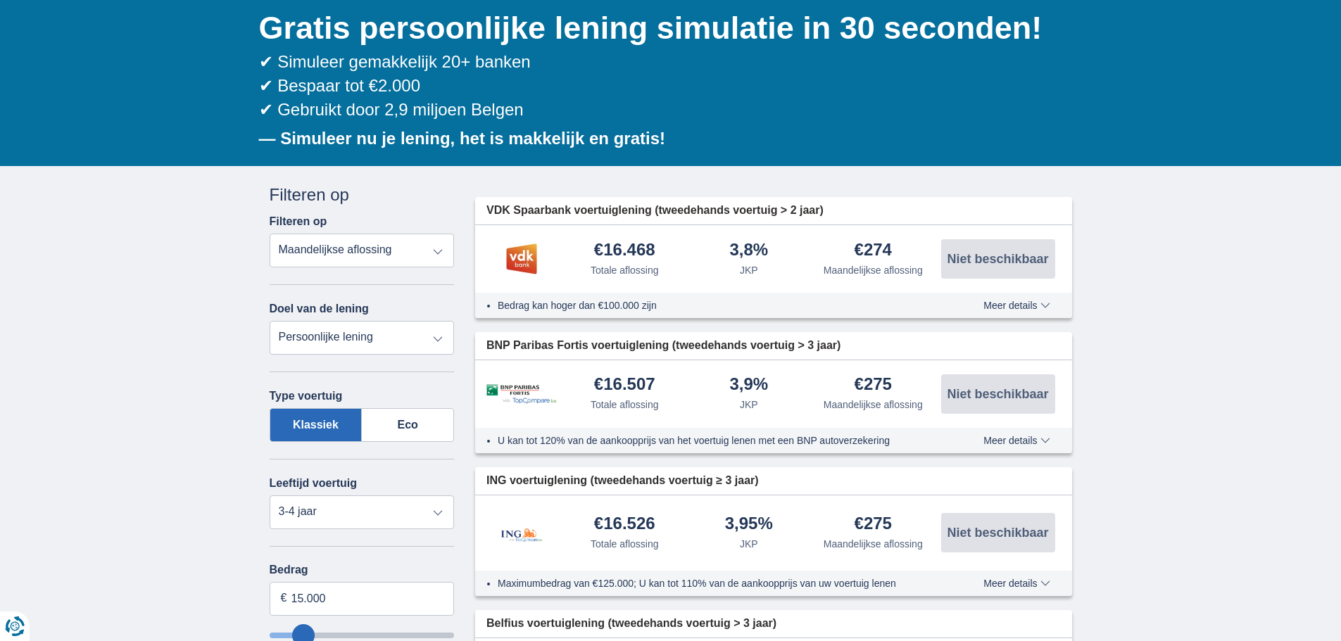
select select "42"
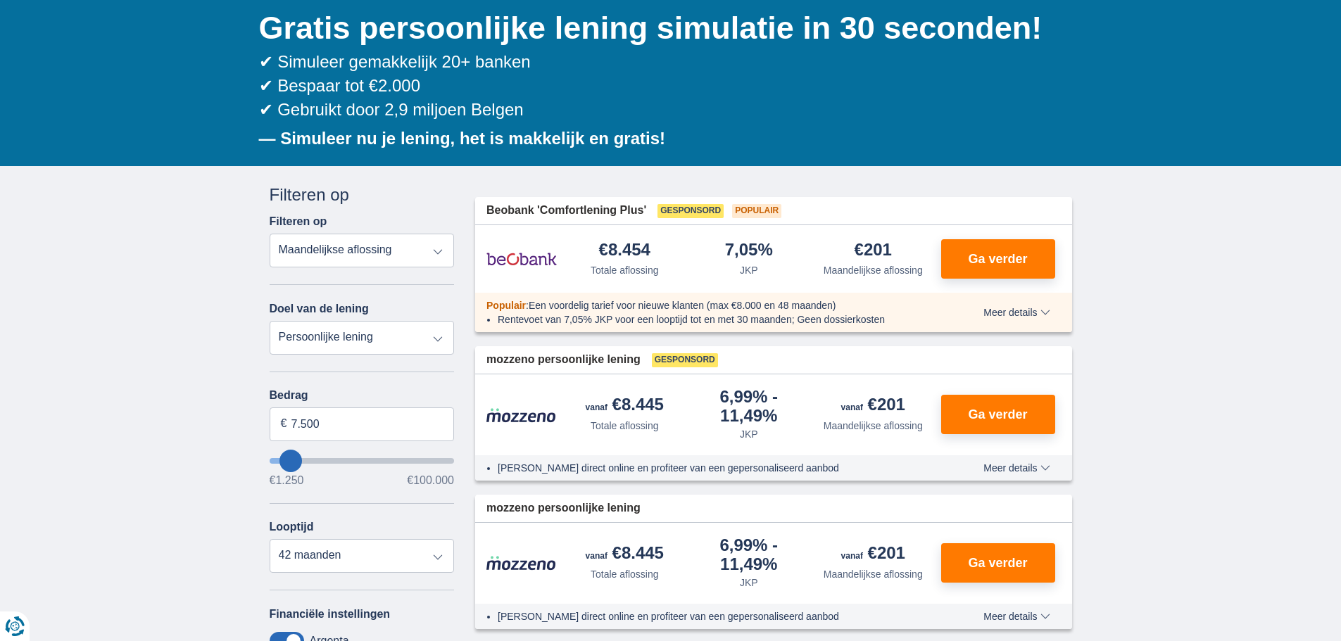
click at [391, 345] on select "Persoonlijke lening Auto Moto / fiets Mobilhome / caravan Renovatie Energie Sch…" at bounding box center [362, 338] width 185 height 34
drag, startPoint x: 603, startPoint y: 241, endPoint x: 681, endPoint y: 241, distance: 78.1
click at [681, 241] on div "€8.454 Totale aflossing" at bounding box center [624, 259] width 125 height 36
click at [686, 241] on div "€8.454 Totale aflossing" at bounding box center [624, 259] width 125 height 36
drag, startPoint x: 327, startPoint y: 430, endPoint x: 272, endPoint y: 432, distance: 54.2
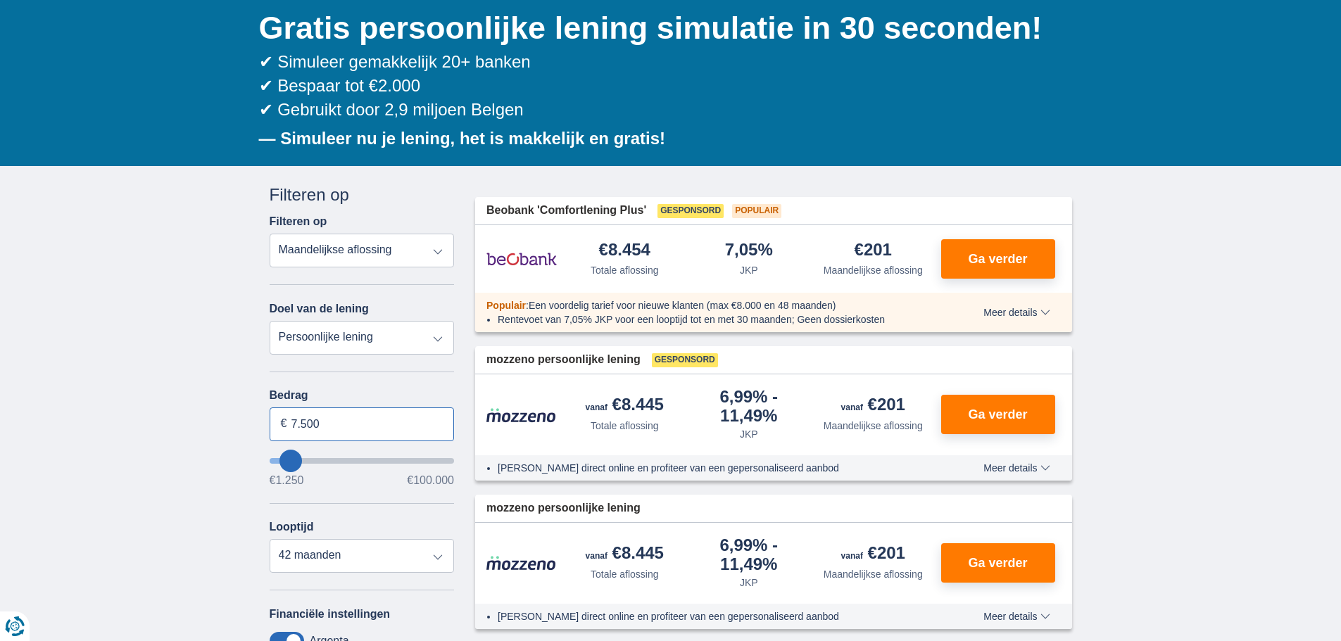
click at [272, 432] on input "7.500" at bounding box center [362, 425] width 185 height 34
type input "10.000"
type input "10250"
select select "48"
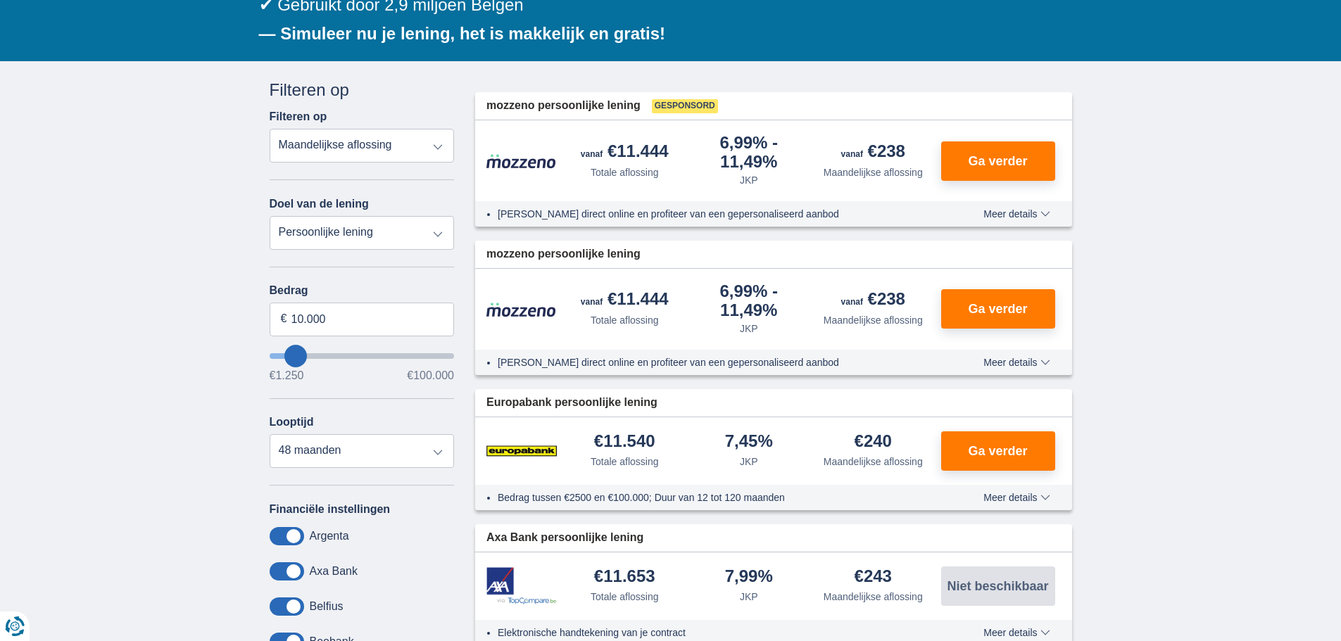
scroll to position [211, 0]
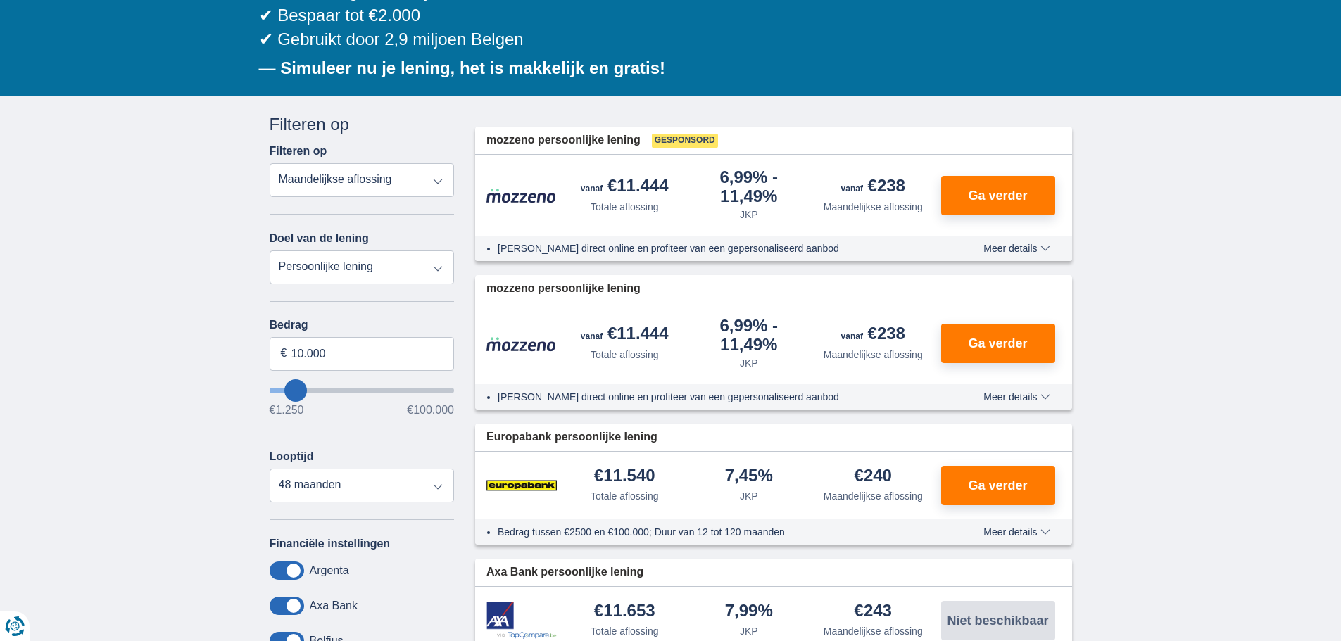
click at [407, 182] on select "Totale aflossing JKP Maandelijkse aflossing" at bounding box center [362, 180] width 185 height 34
click at [416, 173] on select "Totale aflossing JKP Maandelijkse aflossing" at bounding box center [362, 180] width 185 height 34
click at [399, 278] on select "Persoonlijke lening Auto Moto / fiets Mobilhome / caravan Renovatie Energie Sch…" at bounding box center [362, 268] width 185 height 34
select select "renovationLoan"
click at [270, 251] on select "Persoonlijke lening Auto Moto / fiets Mobilhome / caravan Renovatie Energie Sch…" at bounding box center [362, 268] width 185 height 34
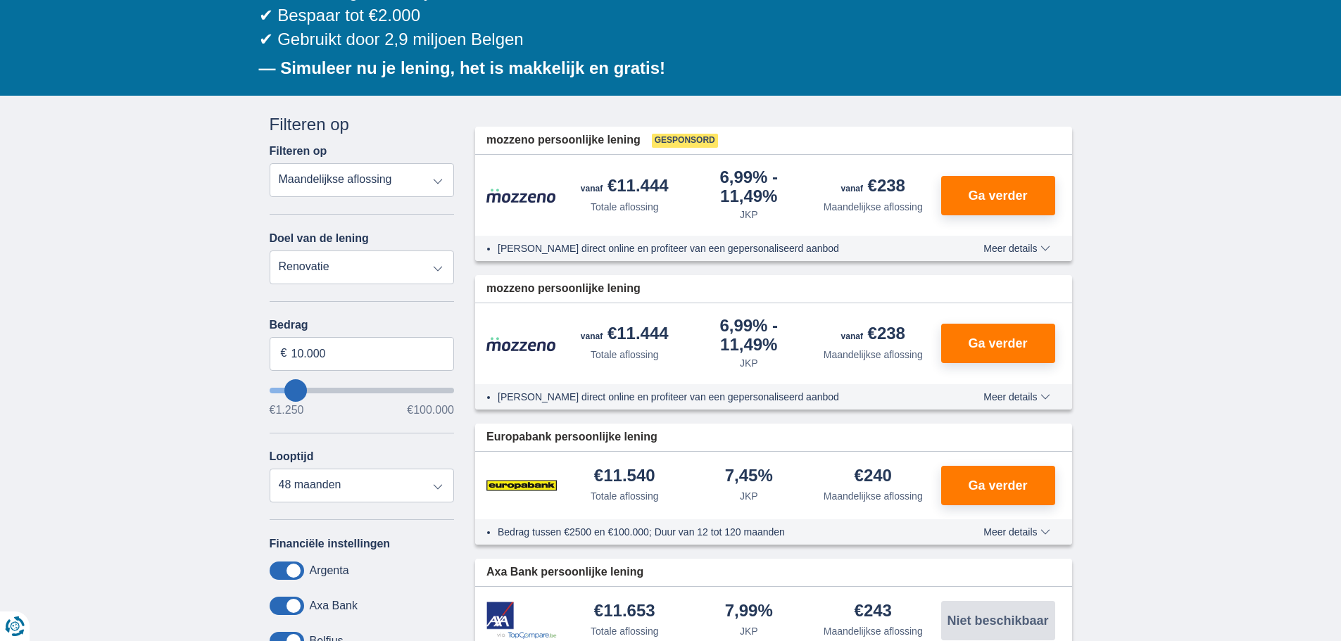
type input "15.000"
type input "15250"
select select "60"
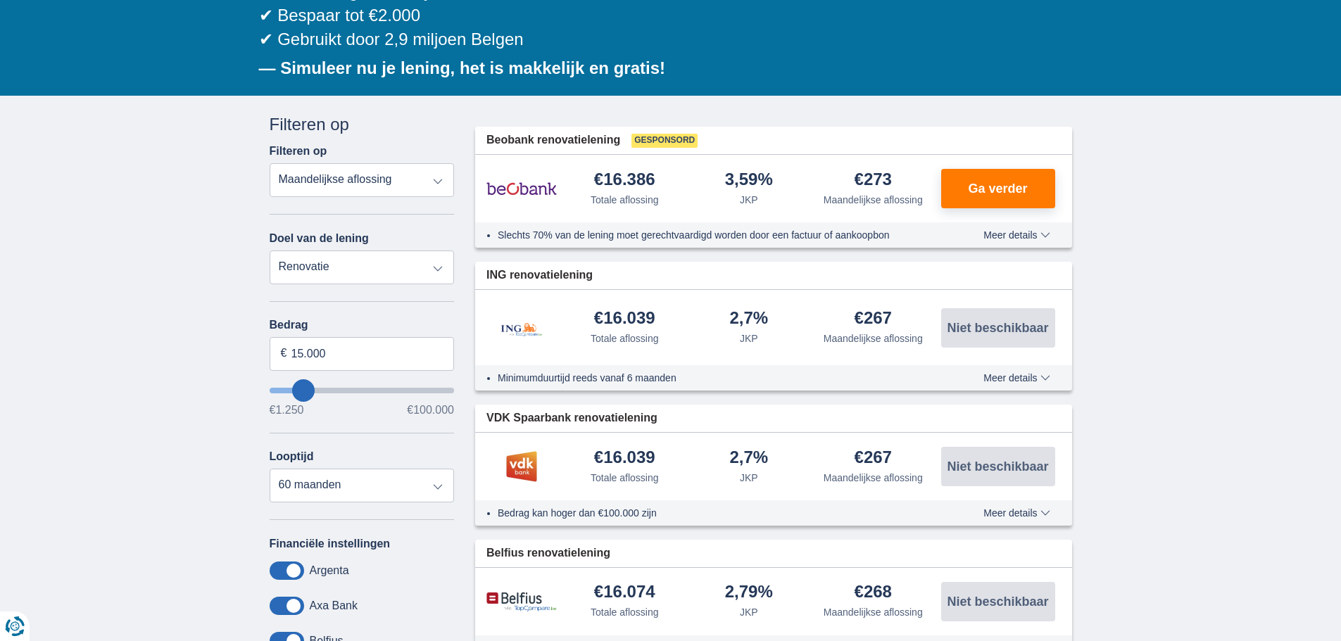
drag, startPoint x: 349, startPoint y: 370, endPoint x: 205, endPoint y: 388, distance: 145.5
type input "15250"
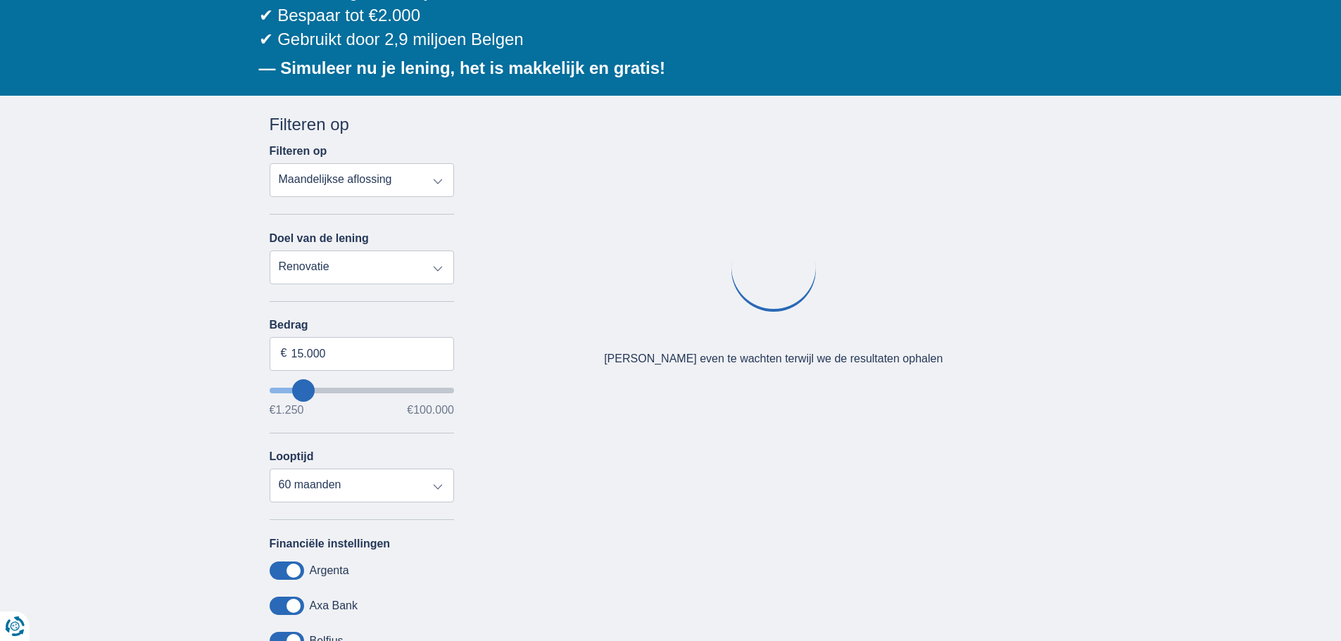
drag, startPoint x: 327, startPoint y: 349, endPoint x: 727, endPoint y: 65, distance: 490.8
click at [727, 65] on div "✔ Simuleer gemakkelijk 20+ banken ✔ Bespaar tot €2.000 ✔ Gebruikt door 2,9 milj…" at bounding box center [665, 36] width 813 height 113
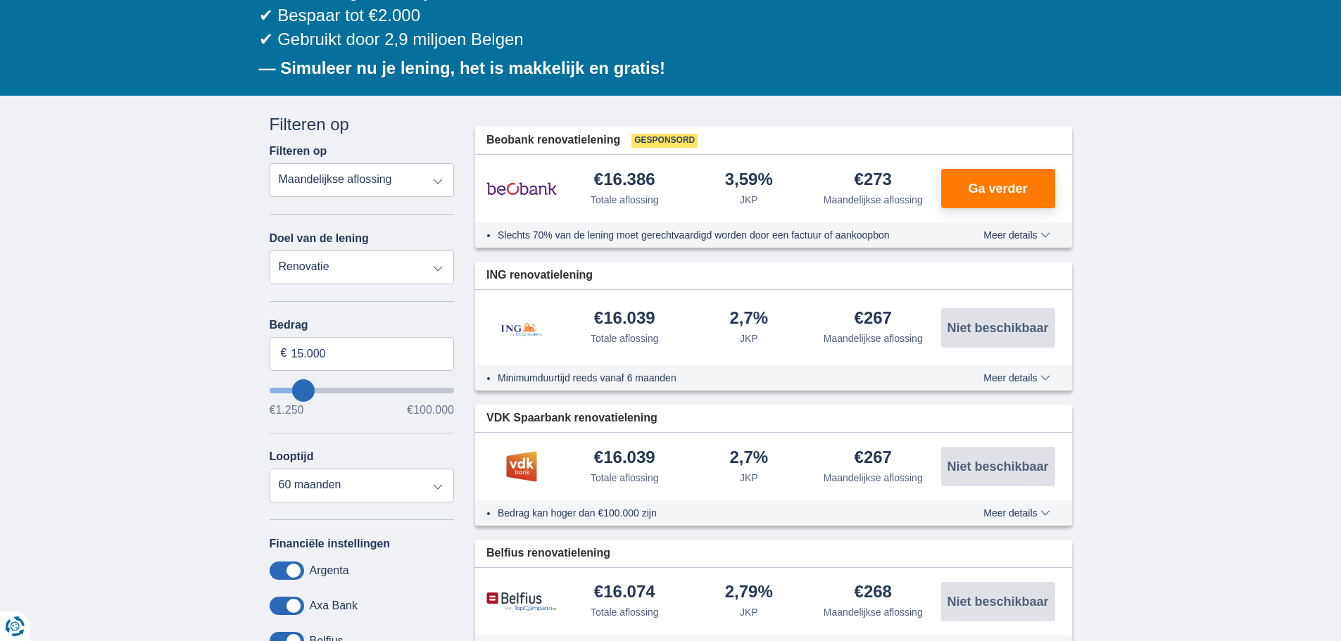
click at [431, 163] on select "Totale aflossing JKP Maandelijkse aflossing" at bounding box center [362, 180] width 185 height 34
click at [413, 170] on select "Totale aflossing JKP Maandelijkse aflossing" at bounding box center [362, 180] width 185 height 34
click at [371, 265] on select "Persoonlijke lening Auto Moto / fiets Mobilhome / caravan Renovatie Energie Sch…" at bounding box center [362, 268] width 185 height 34
select select "personalLoan"
click at [270, 251] on select "Persoonlijke lening Auto Moto / fiets Mobilhome / caravan Renovatie Energie Sch…" at bounding box center [362, 268] width 185 height 34
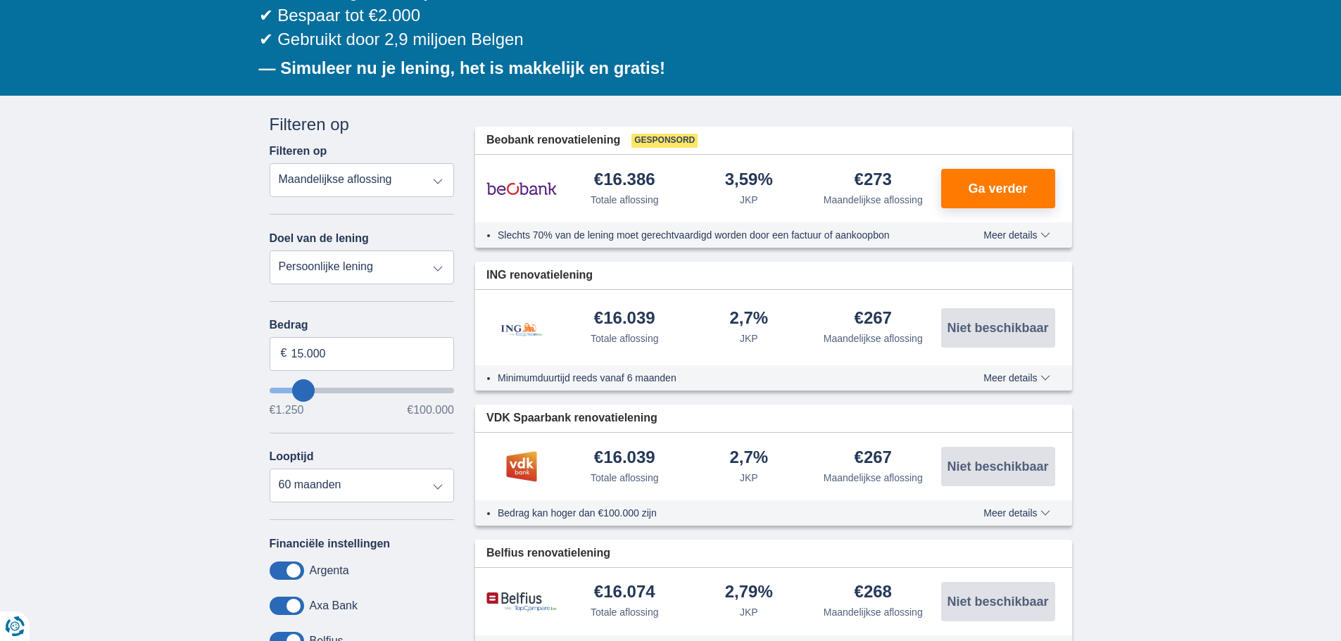
type input "7.500"
type input "7250"
select select "42"
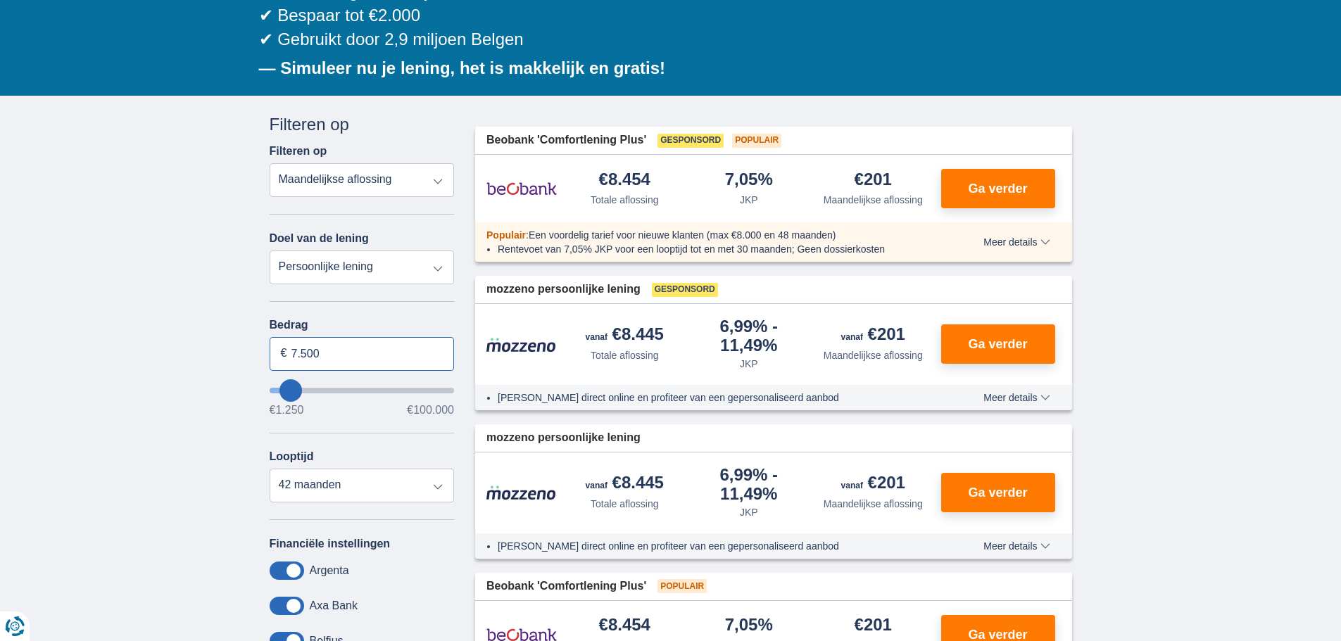
drag, startPoint x: 325, startPoint y: 352, endPoint x: 234, endPoint y: 353, distance: 90.8
type input "8.000"
type input "8250"
select select "48"
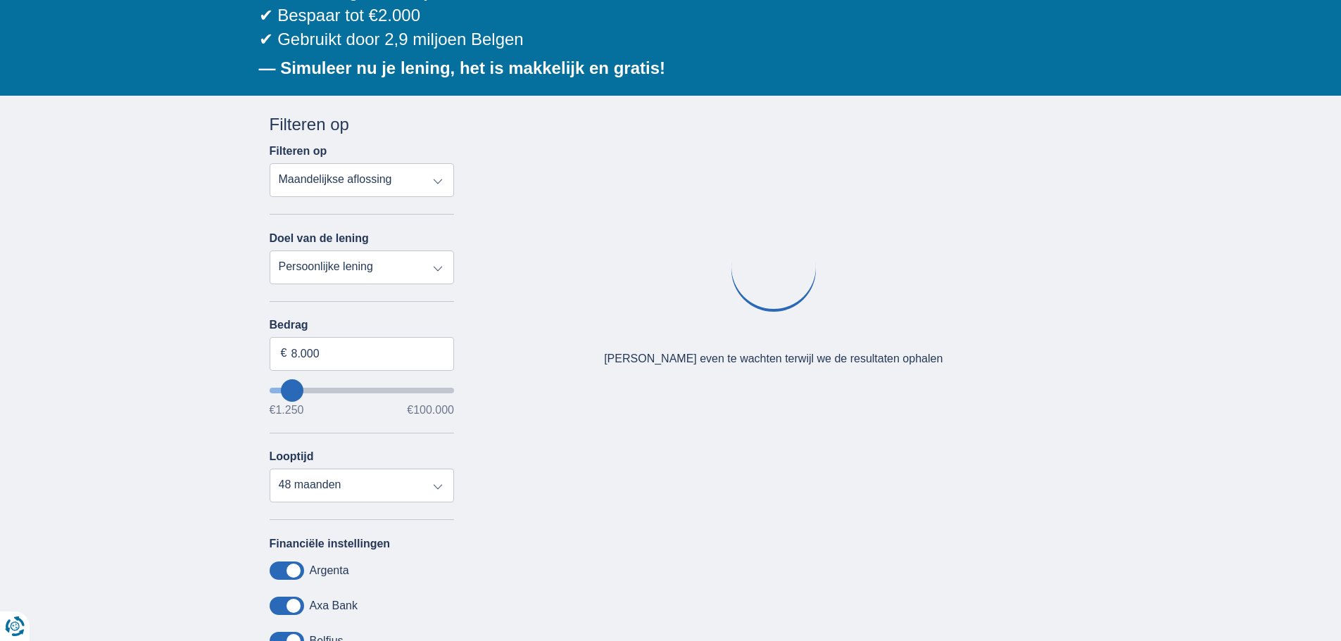
click at [210, 467] on div "× widget.non-eligible-application.title widget.non-eligible-application.text no…" at bounding box center [670, 456] width 1341 height 720
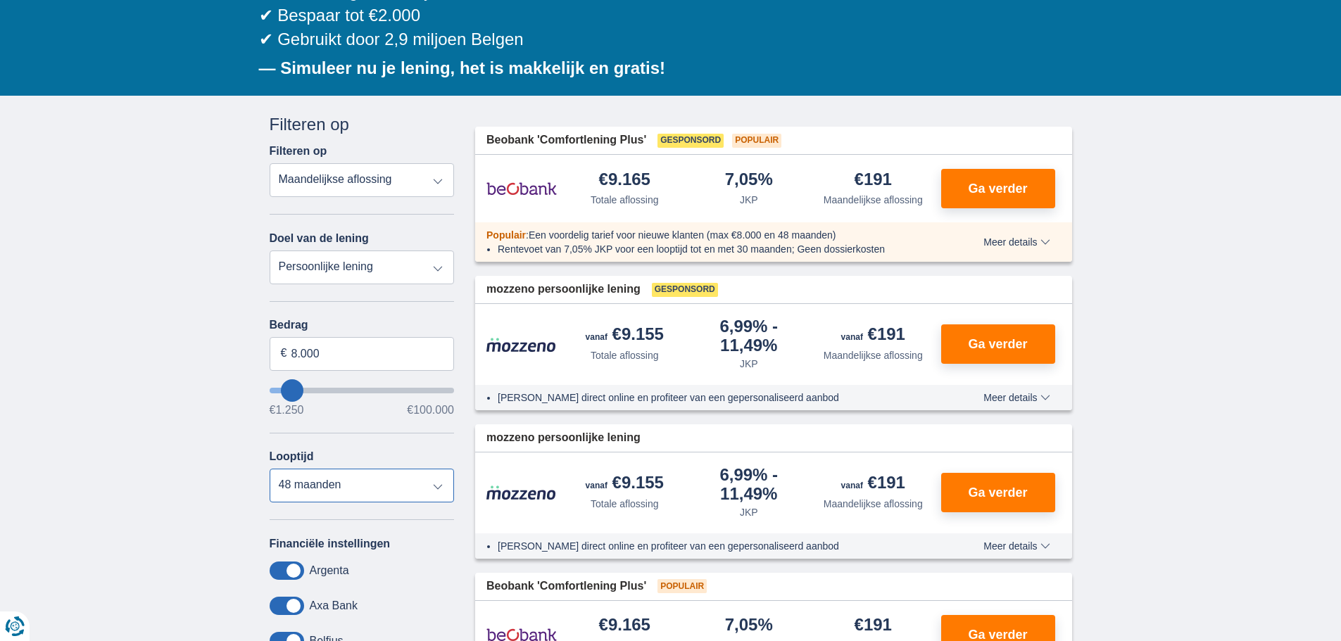
click at [440, 496] on select "12 maanden 18 maanden 24 maanden 30 maanden 36 maanden 42 maanden 48 maanden" at bounding box center [362, 486] width 185 height 34
drag, startPoint x: 990, startPoint y: 187, endPoint x: 1041, endPoint y: 134, distance: 73.2
click at [1041, 134] on div "Beobank 'Comfortlening Plus' Gesponsord Populair" at bounding box center [773, 140] width 597 height 27
type input "8250"
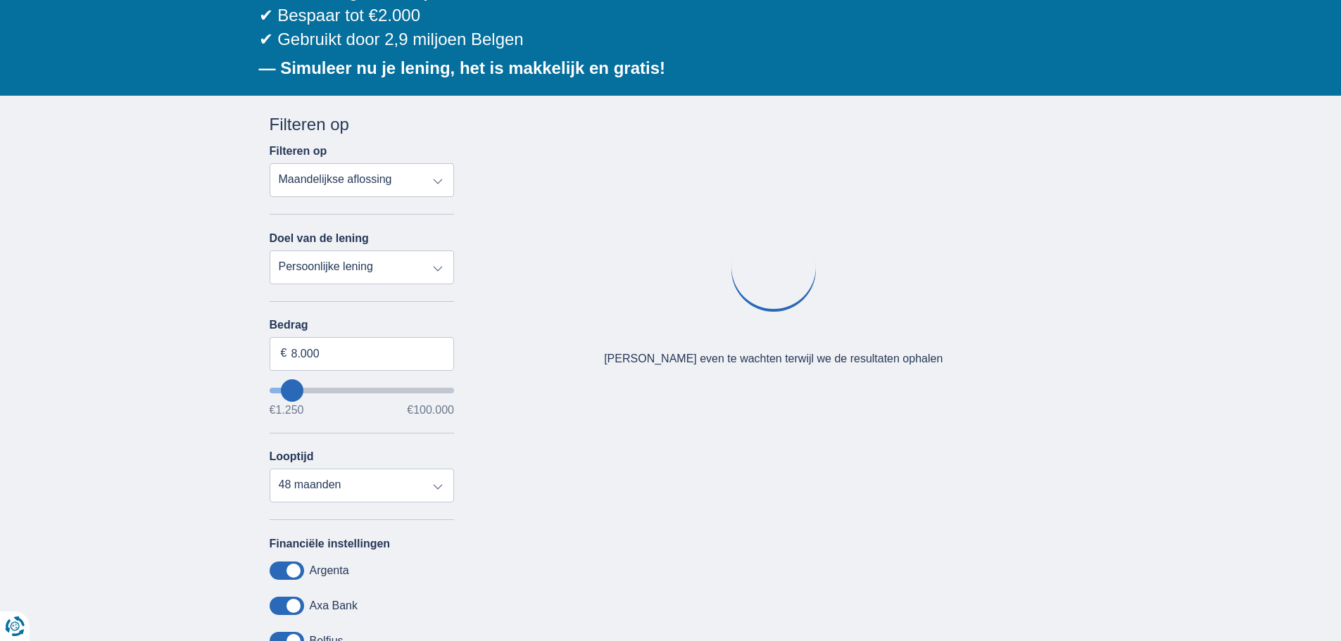
drag, startPoint x: 313, startPoint y: 361, endPoint x: 141, endPoint y: 334, distance: 173.8
click at [141, 334] on div "× widget.non-eligible-application.title widget.non-eligible-application.text no…" at bounding box center [670, 456] width 1341 height 720
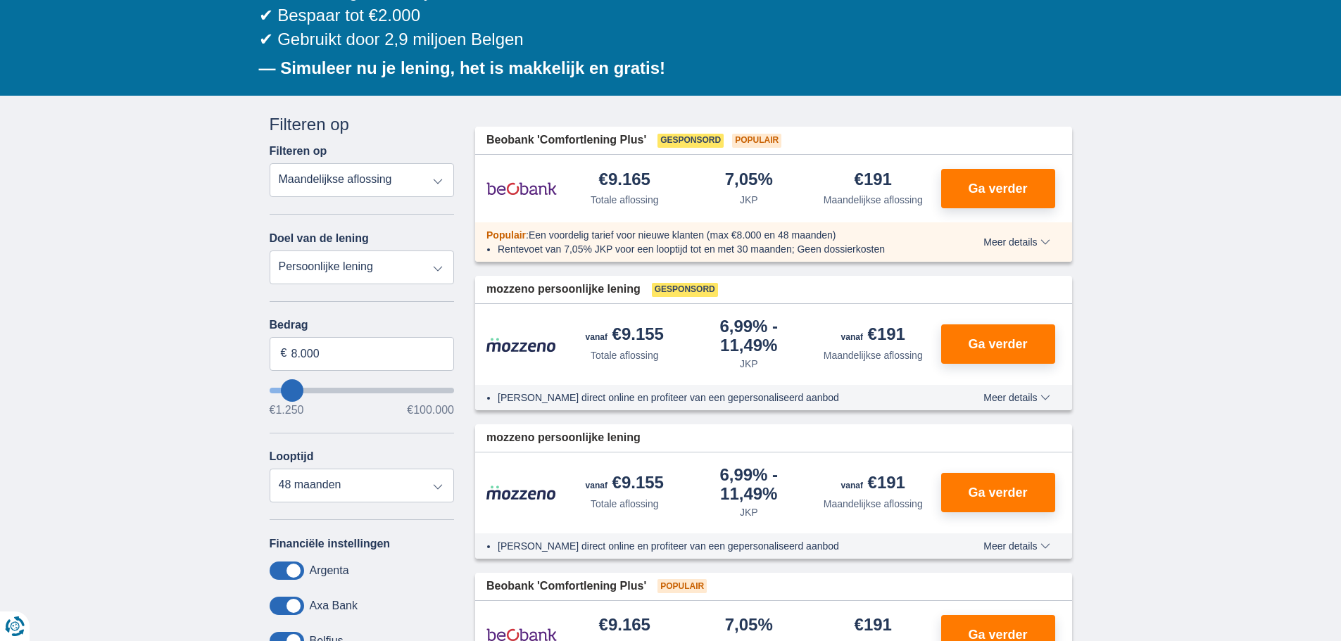
drag, startPoint x: 879, startPoint y: 172, endPoint x: 902, endPoint y: 170, distance: 23.3
click at [900, 171] on div "€191 Maandelijkse aflossing" at bounding box center [873, 189] width 125 height 36
click at [829, 74] on div "✔ Simuleer gemakkelijk 20+ banken ✔ Bespaar tot €2.000 ✔ Gebruikt door 2,9 milj…" at bounding box center [665, 36] width 813 height 113
drag, startPoint x: 848, startPoint y: 174, endPoint x: 898, endPoint y: 170, distance: 50.9
click at [898, 171] on div "€191 Maandelijkse aflossing" at bounding box center [873, 189] width 125 height 36
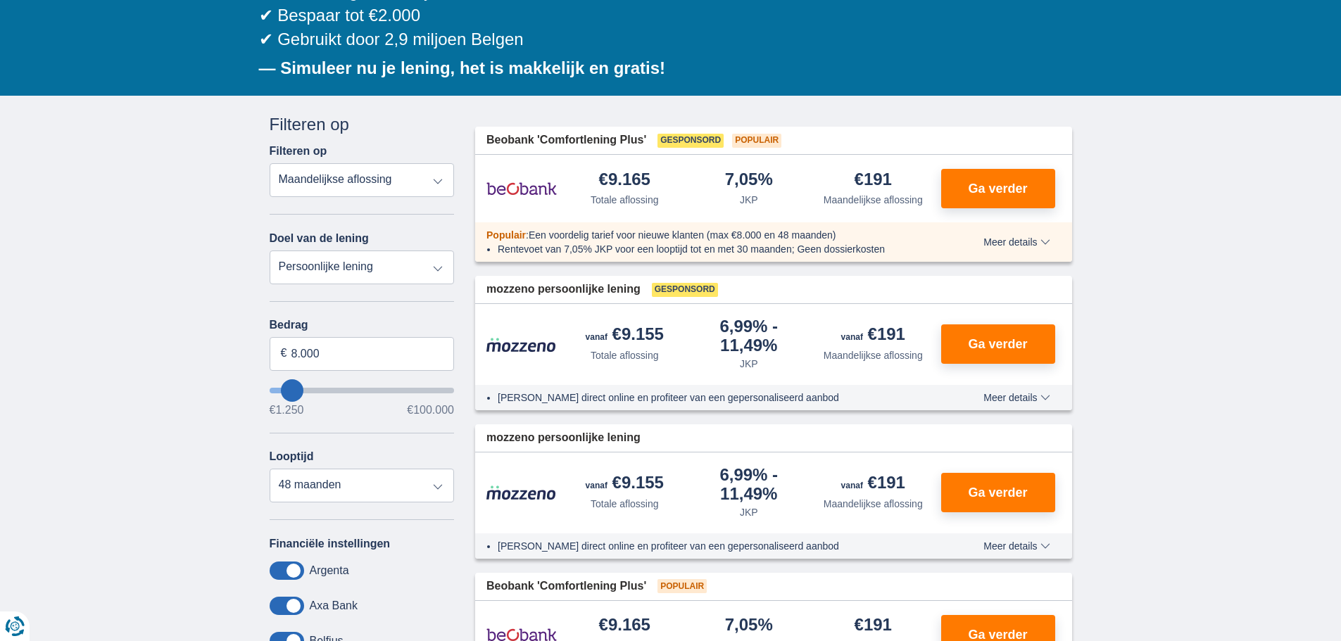
click at [895, 65] on div "✔ Simuleer gemakkelijk 20+ banken ✔ Bespaar tot €2.000 ✔ Gebruikt door 2,9 milj…" at bounding box center [665, 36] width 813 height 113
click at [971, 184] on span "Ga verder" at bounding box center [997, 188] width 59 height 13
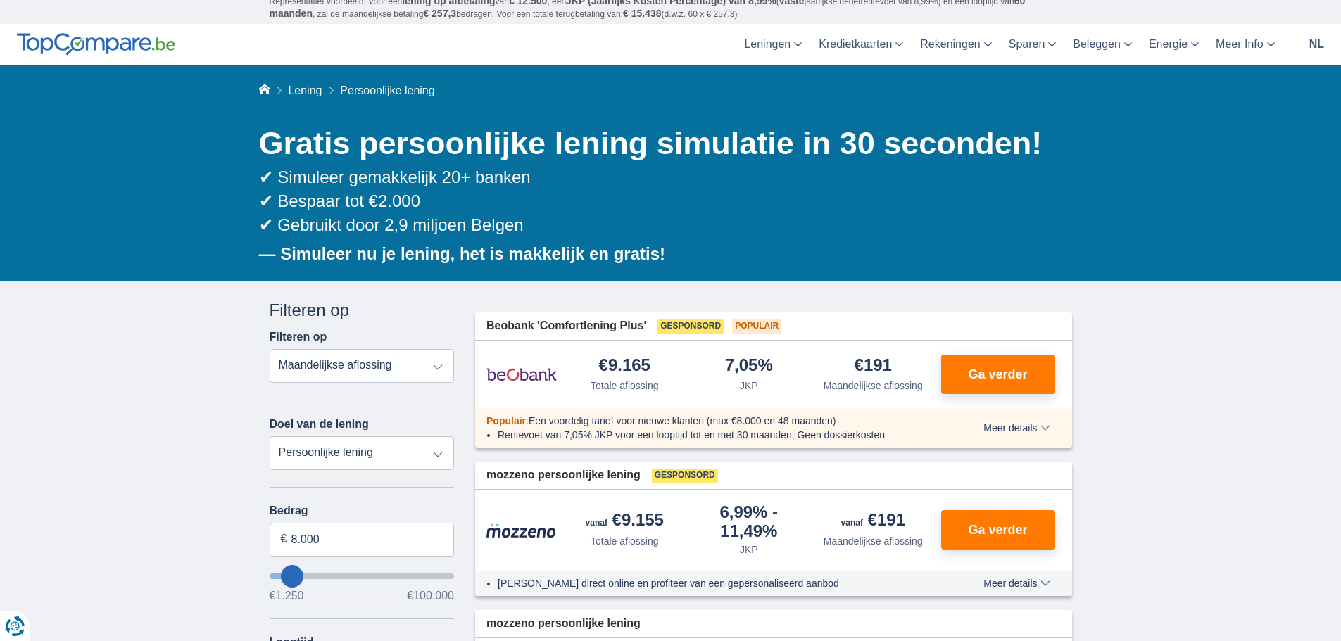
scroll to position [0, 0]
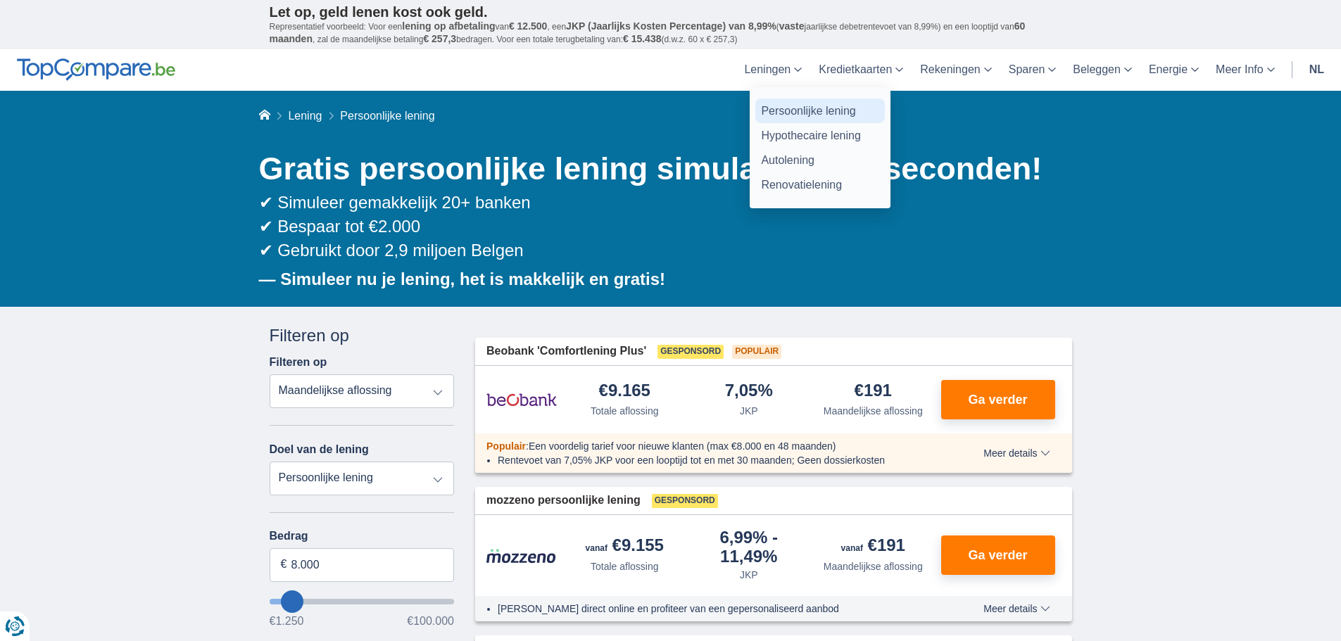
click at [798, 103] on link "Persoonlijke lening" at bounding box center [820, 111] width 130 height 25
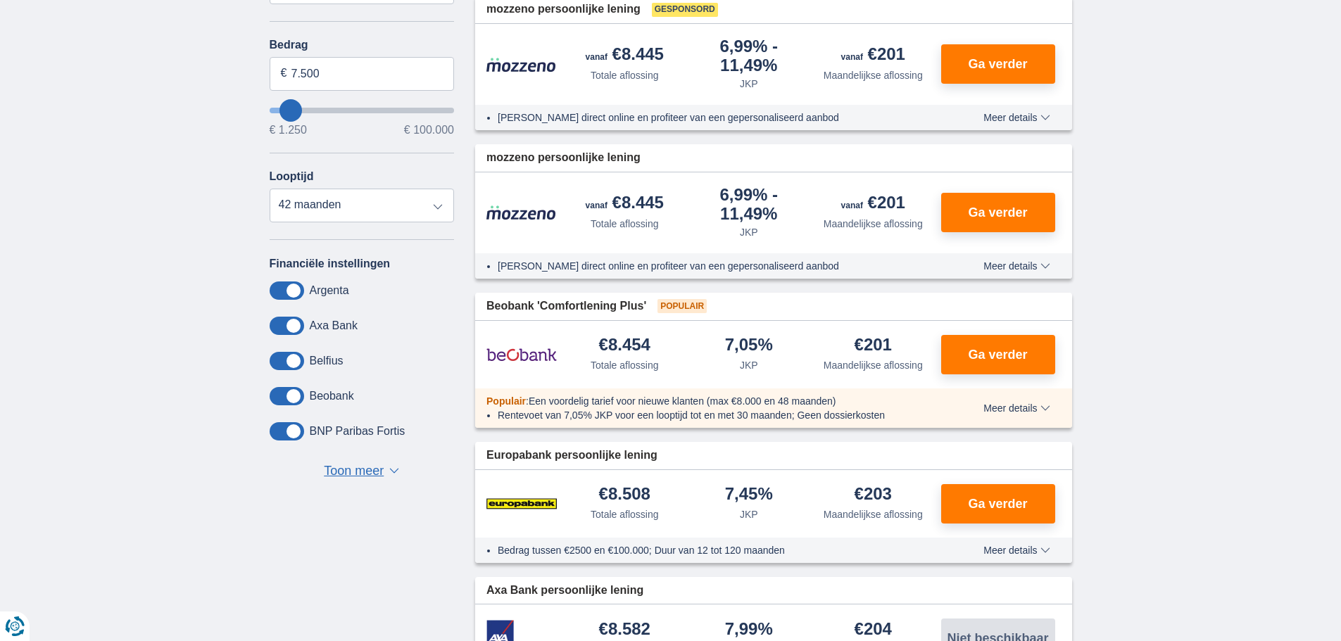
scroll to position [493, 0]
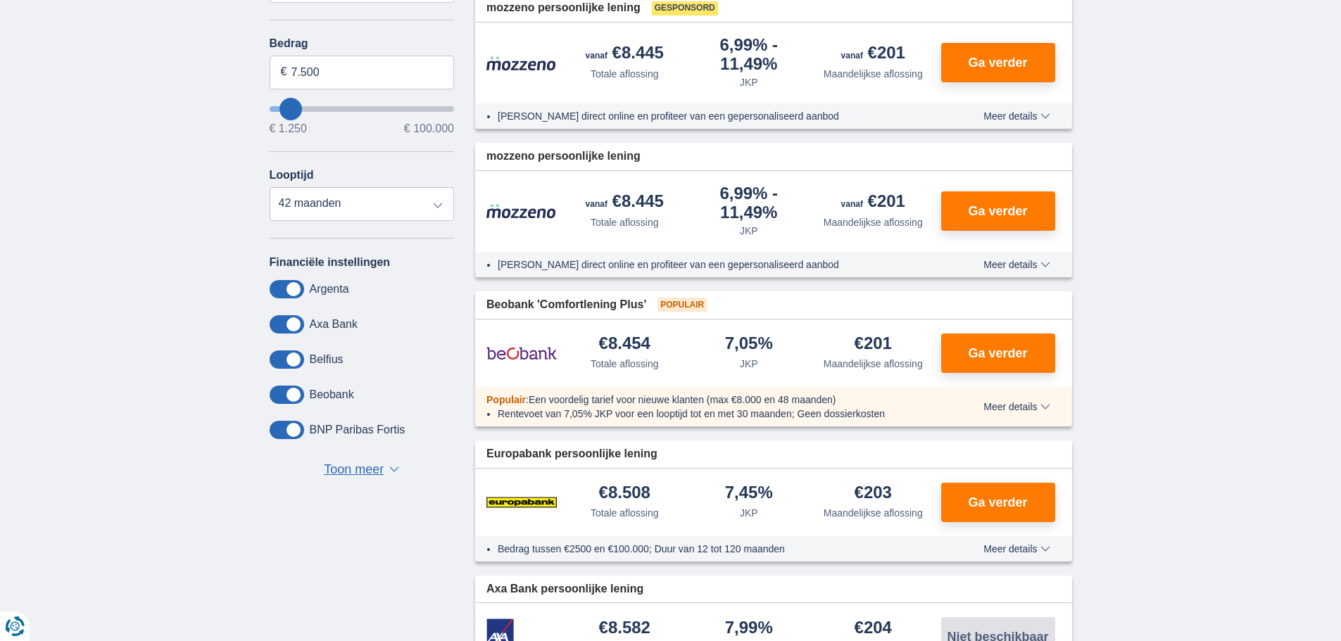
drag, startPoint x: 355, startPoint y: 461, endPoint x: 358, endPoint y: 467, distance: 7.2
click at [355, 461] on span "Toon meer" at bounding box center [354, 470] width 60 height 18
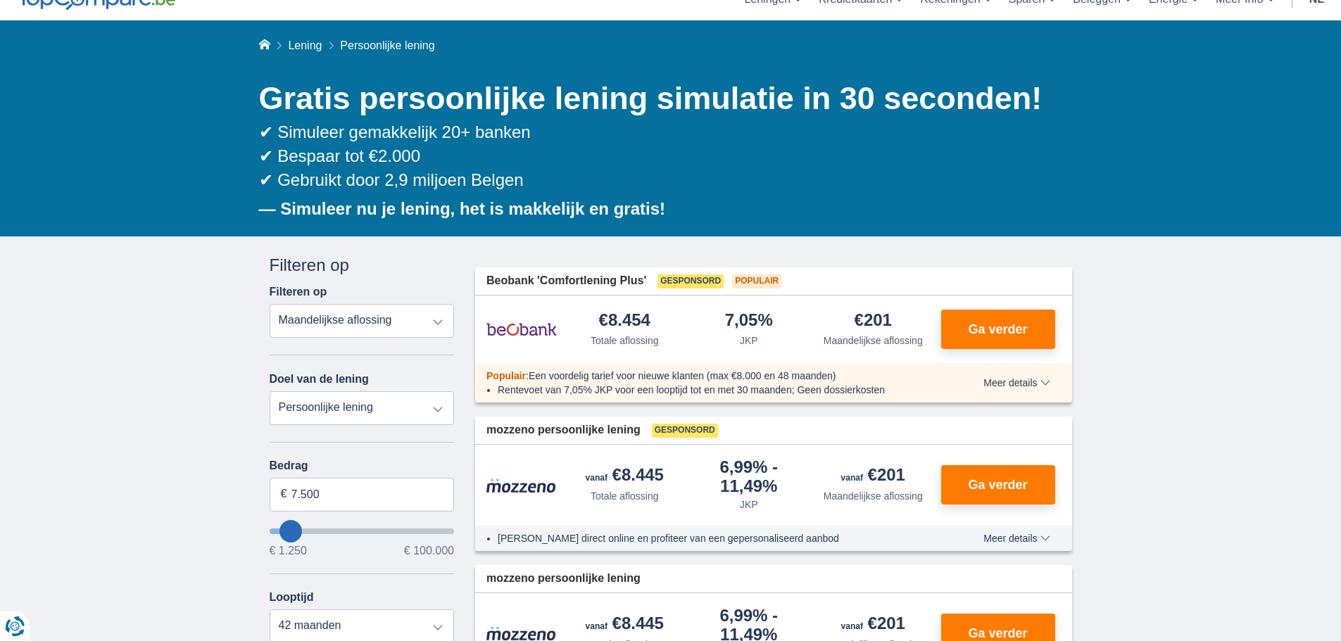
scroll to position [35, 0]
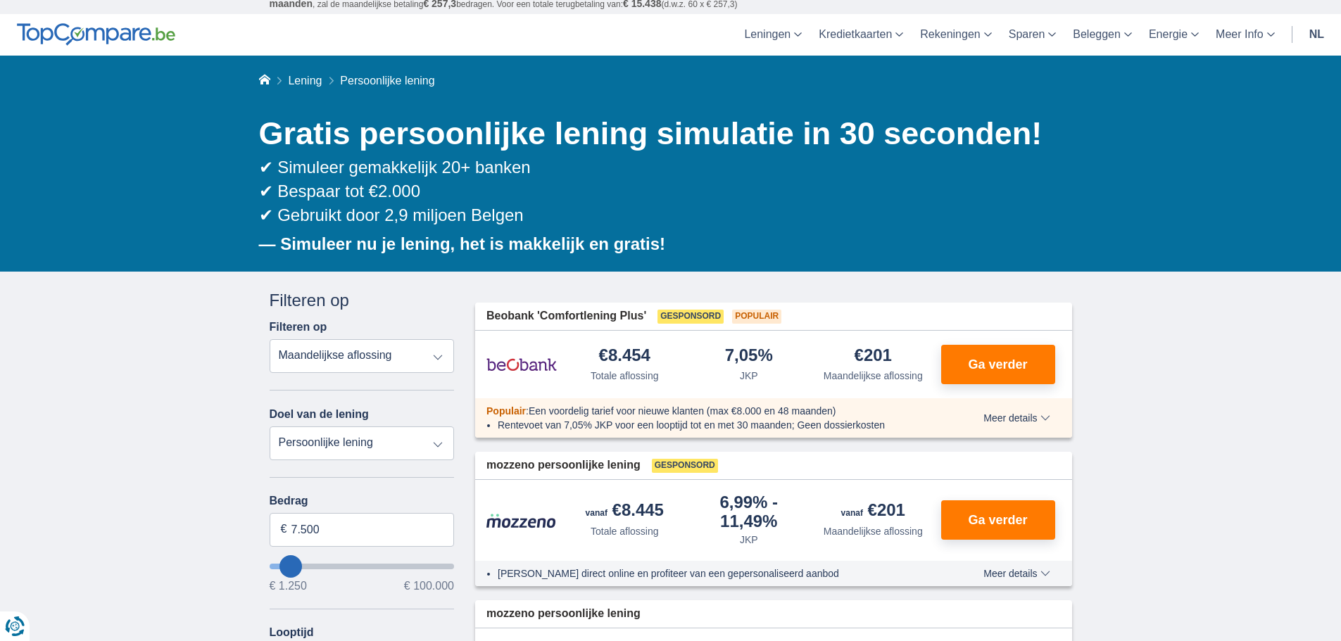
drag, startPoint x: 346, startPoint y: 347, endPoint x: 321, endPoint y: 313, distance: 42.4
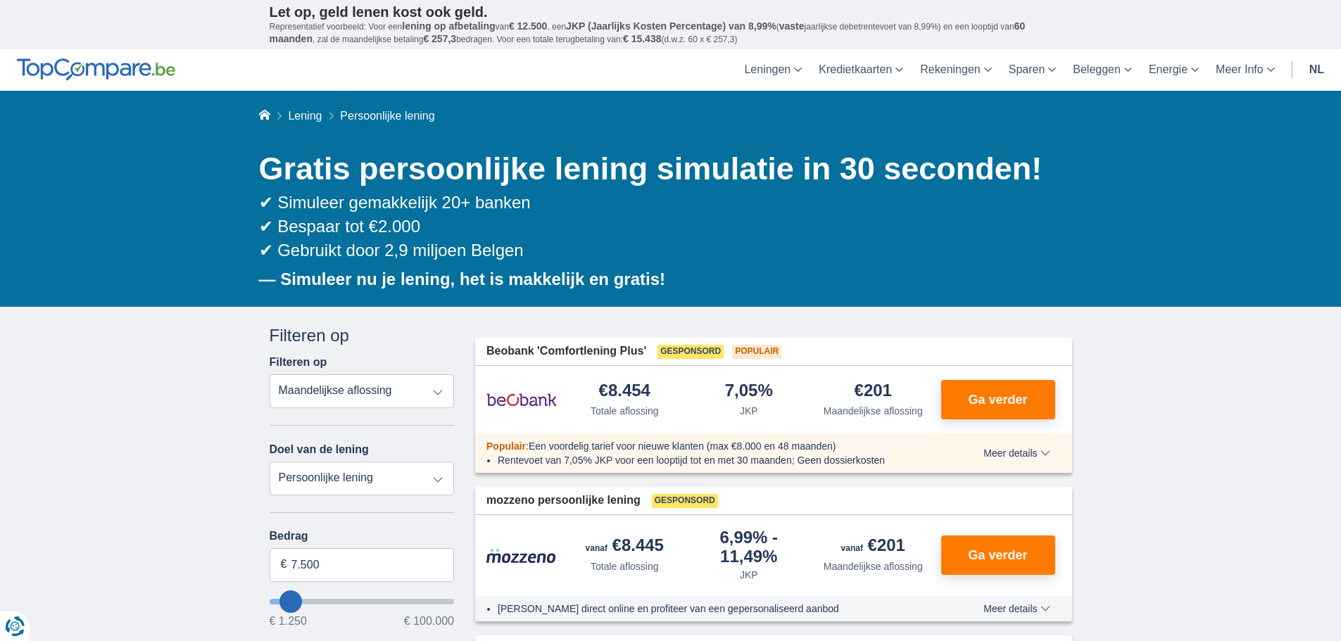
drag, startPoint x: 321, startPoint y: 313, endPoint x: 151, endPoint y: 265, distance: 176.8
click at [218, 115] on div "Home Lening Persoonlijke lening Gratis persoonlijke lening simulatie in 30 seco…" at bounding box center [670, 199] width 1341 height 217
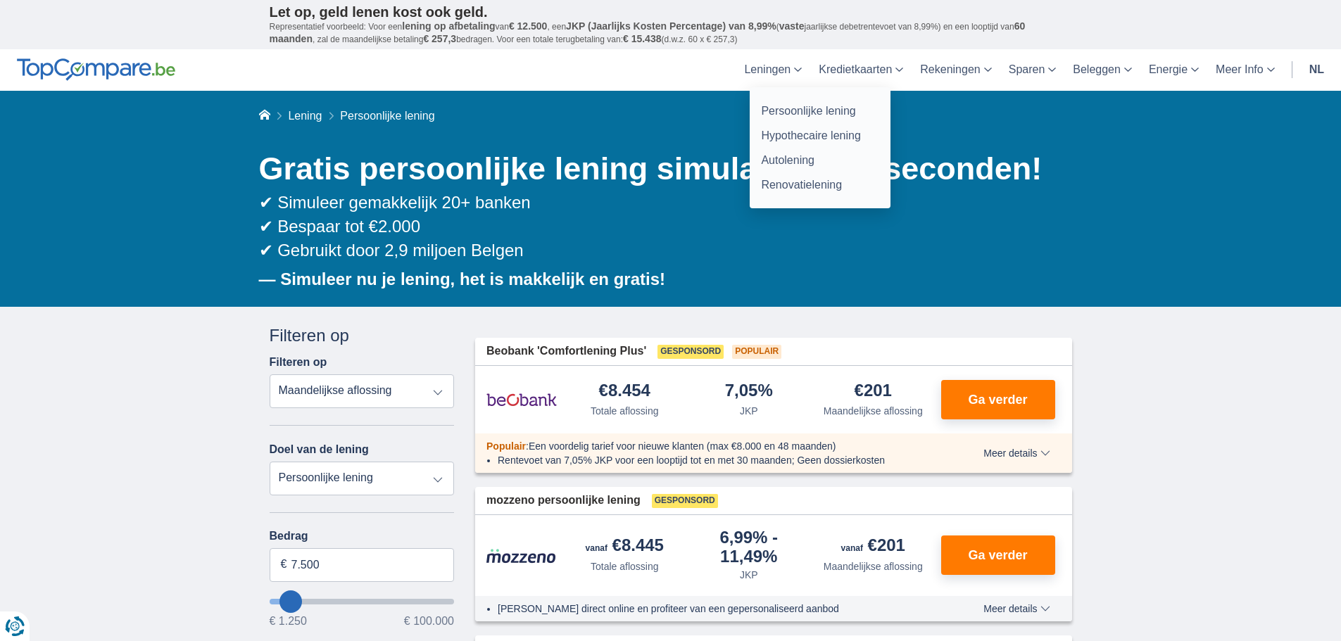
drag, startPoint x: 777, startPoint y: 78, endPoint x: 771, endPoint y: 64, distance: 15.4
click at [772, 64] on link "Leningen" at bounding box center [773, 70] width 75 height 42
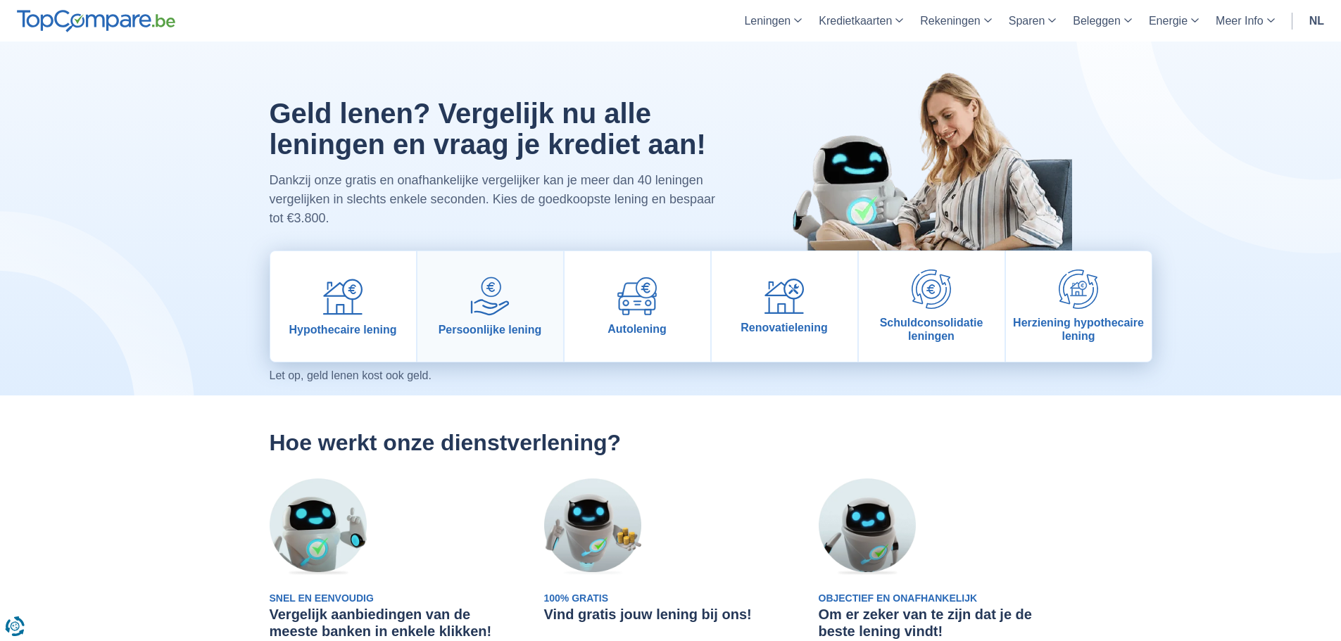
click at [512, 318] on link "Persoonlijke lening" at bounding box center [490, 306] width 146 height 111
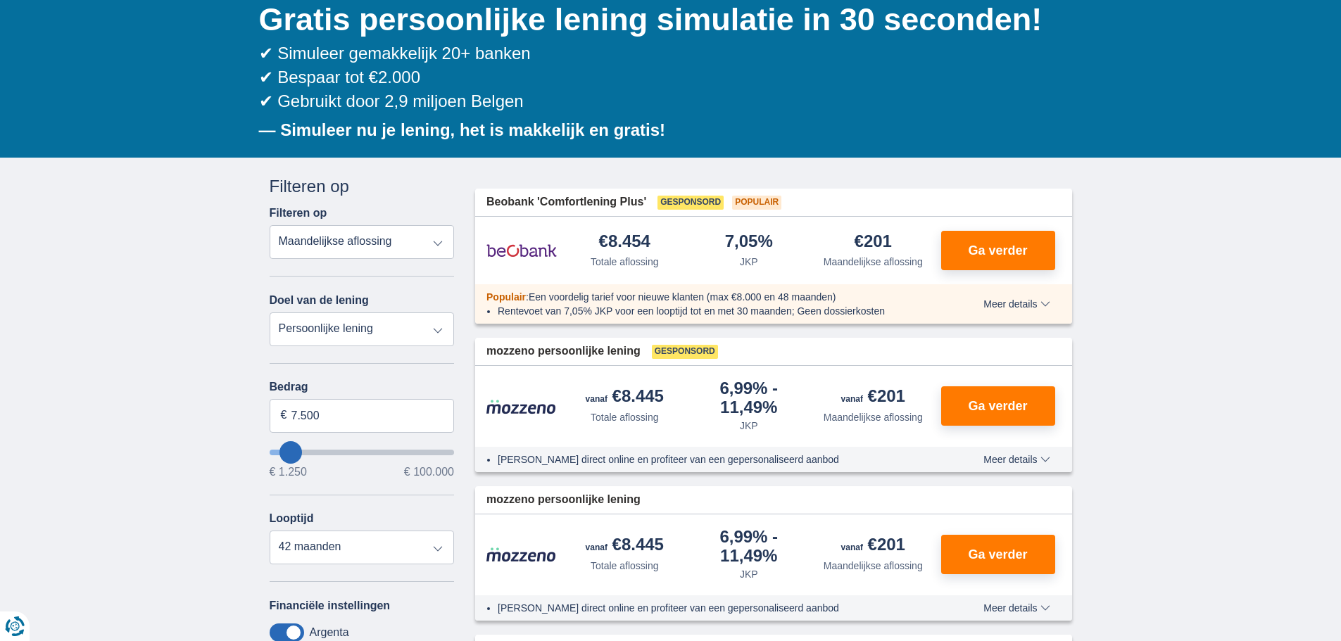
scroll to position [141, 0]
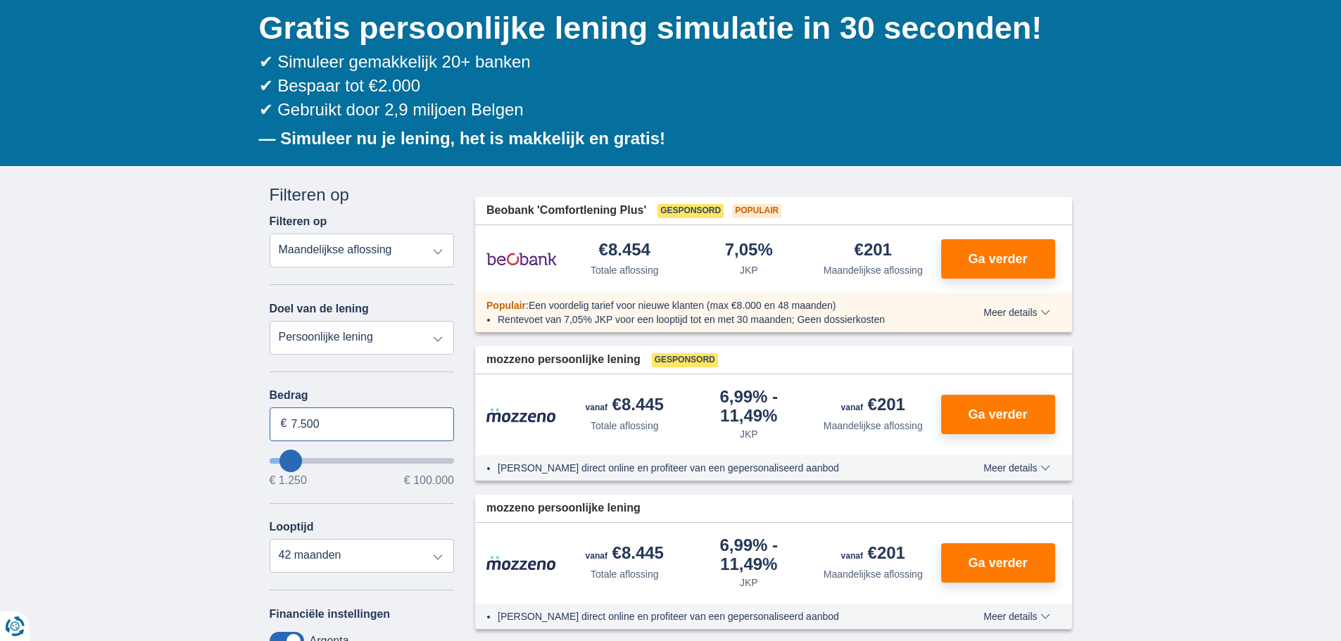
drag, startPoint x: 330, startPoint y: 420, endPoint x: 137, endPoint y: 462, distance: 197.3
type input "8.000"
type input "8250"
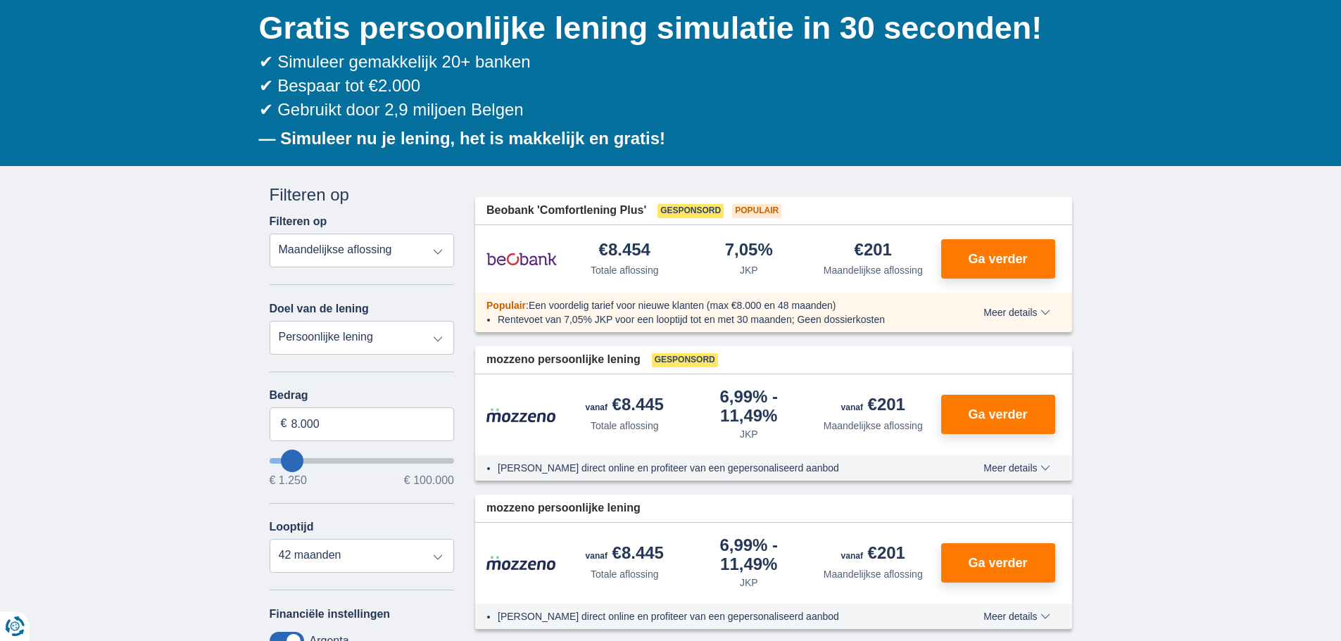
select select "48"
click at [1030, 251] on button "Ga verder" at bounding box center [998, 258] width 114 height 39
click at [415, 340] on select "Persoonlijke lening Auto Moto / fiets Mobilhome / caravan Renovatie Energie Sch…" at bounding box center [362, 338] width 185 height 34
select select "electronics"
click at [270, 321] on select "Persoonlijke lening Auto Moto / fiets Mobilhome / caravan Renovatie Energie Sch…" at bounding box center [362, 338] width 185 height 34
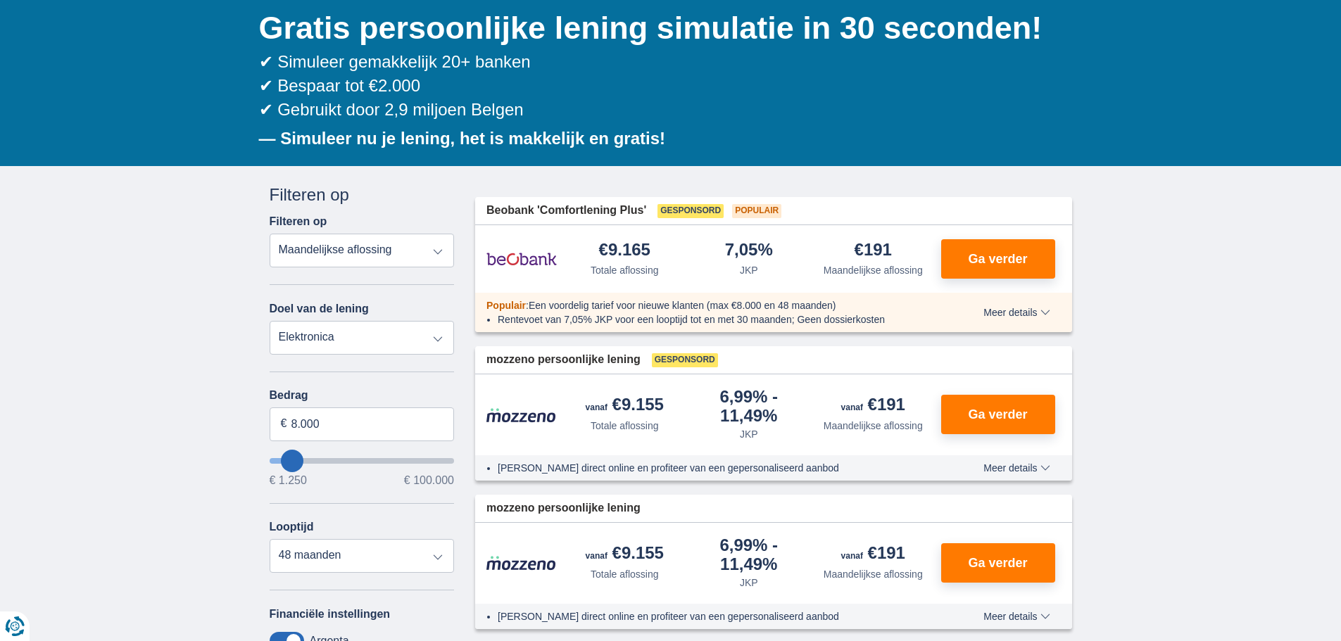
type input "7.500"
type input "7250"
select select "42"
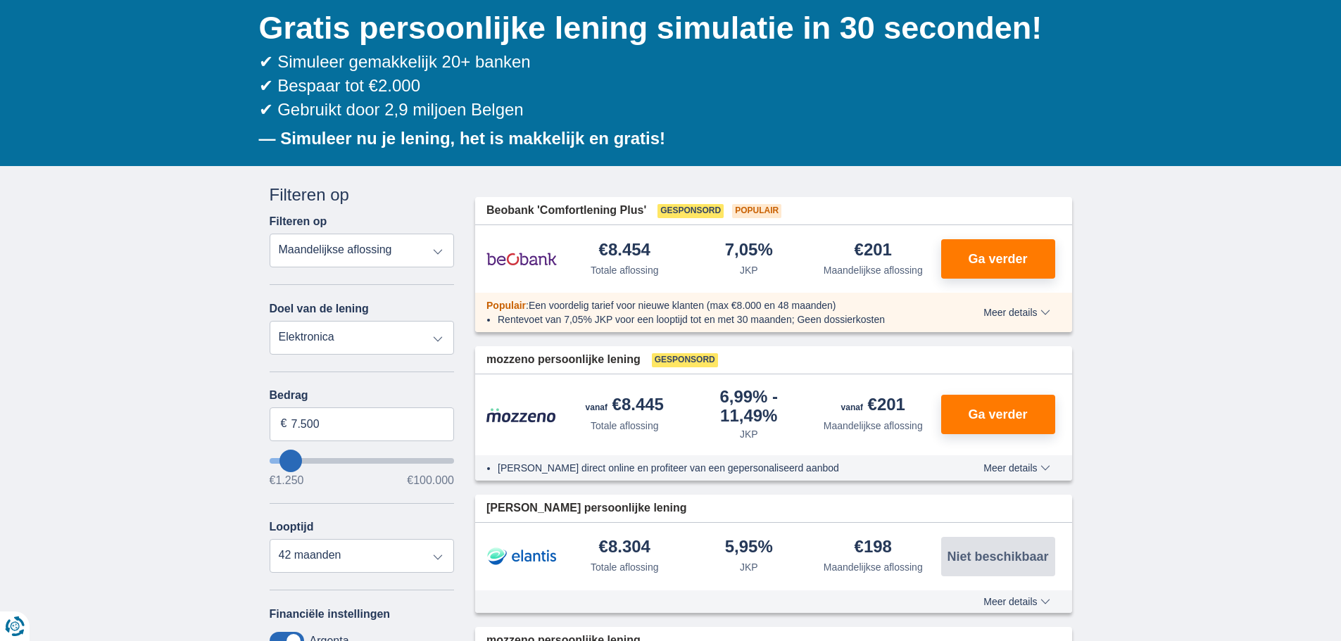
drag, startPoint x: 450, startPoint y: 497, endPoint x: 767, endPoint y: 170, distance: 455.5
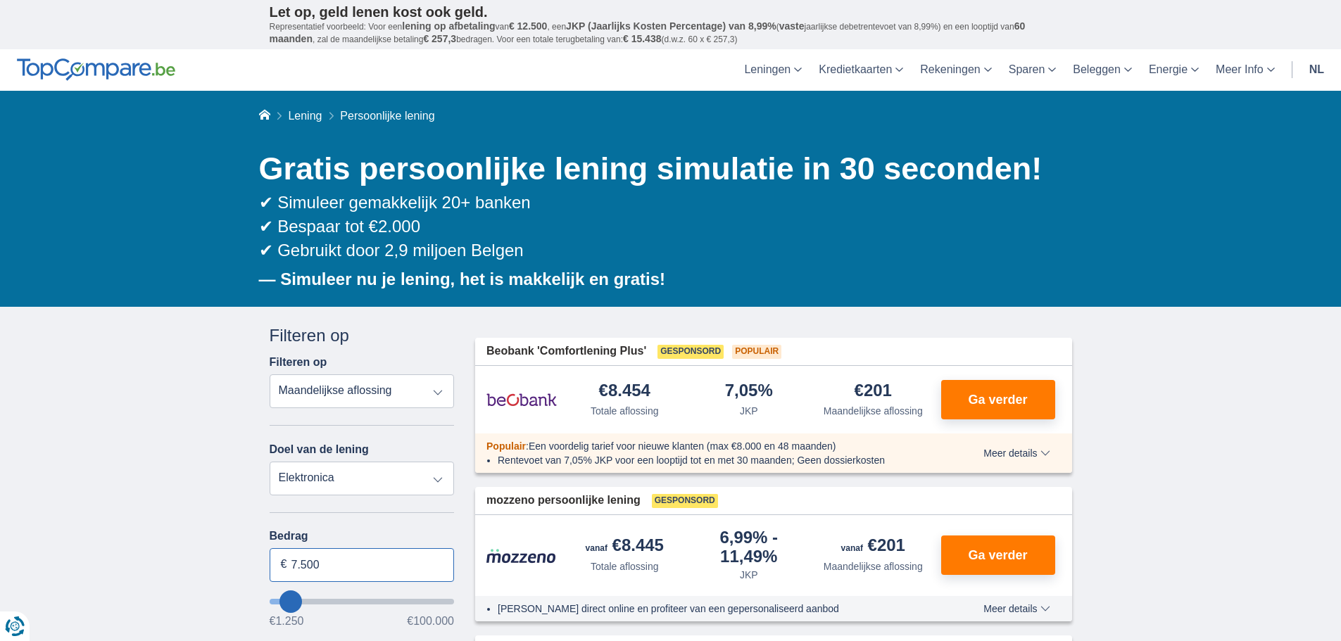
drag, startPoint x: 141, startPoint y: 569, endPoint x: 0, endPoint y: 554, distance: 142.3
type input "8.000"
type input "8250"
select select "48"
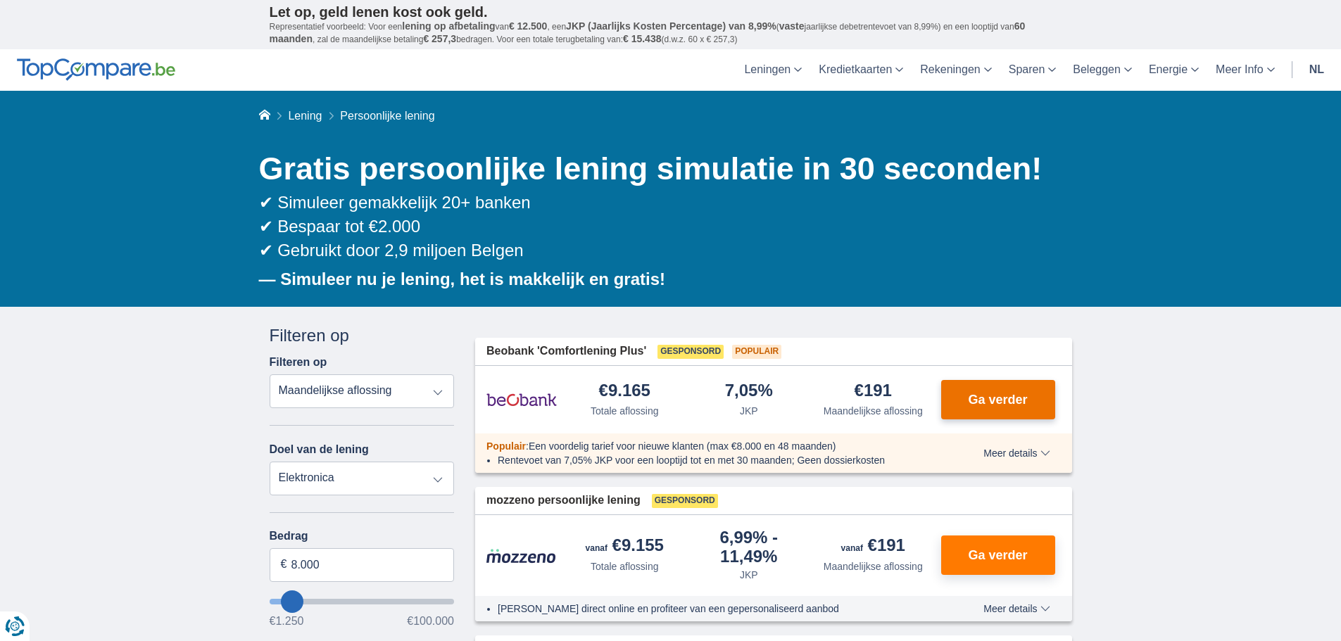
click at [988, 396] on span "Ga verder" at bounding box center [997, 400] width 59 height 13
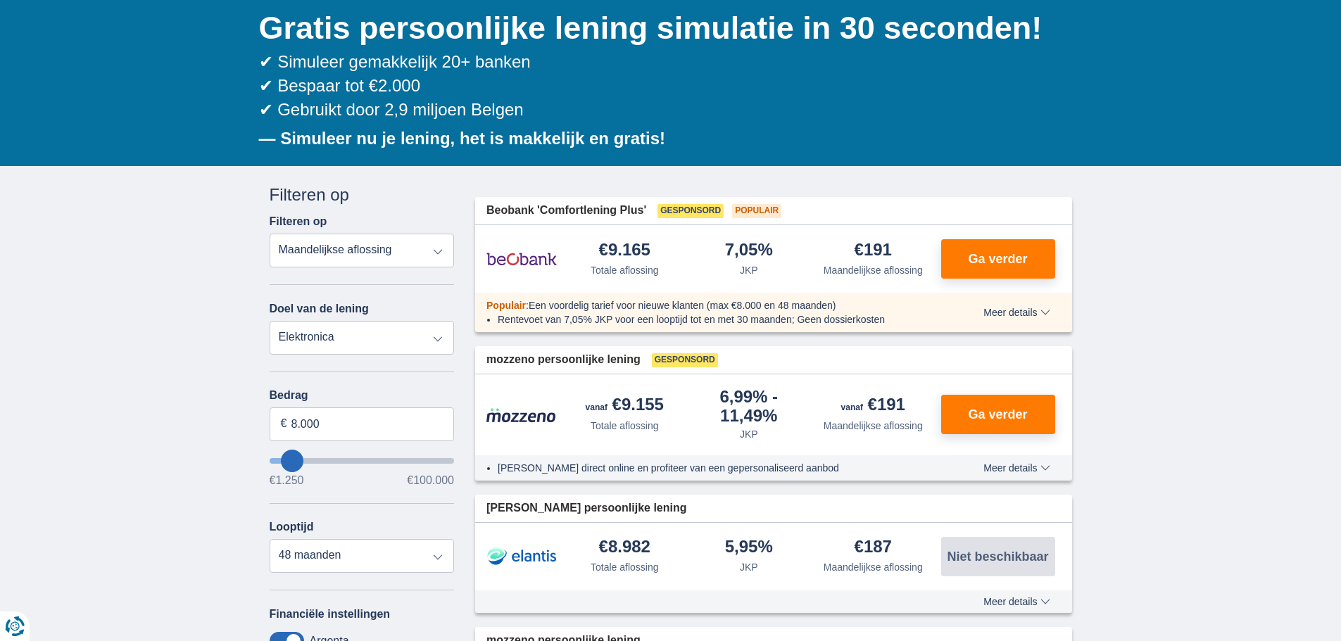
scroll to position [211, 0]
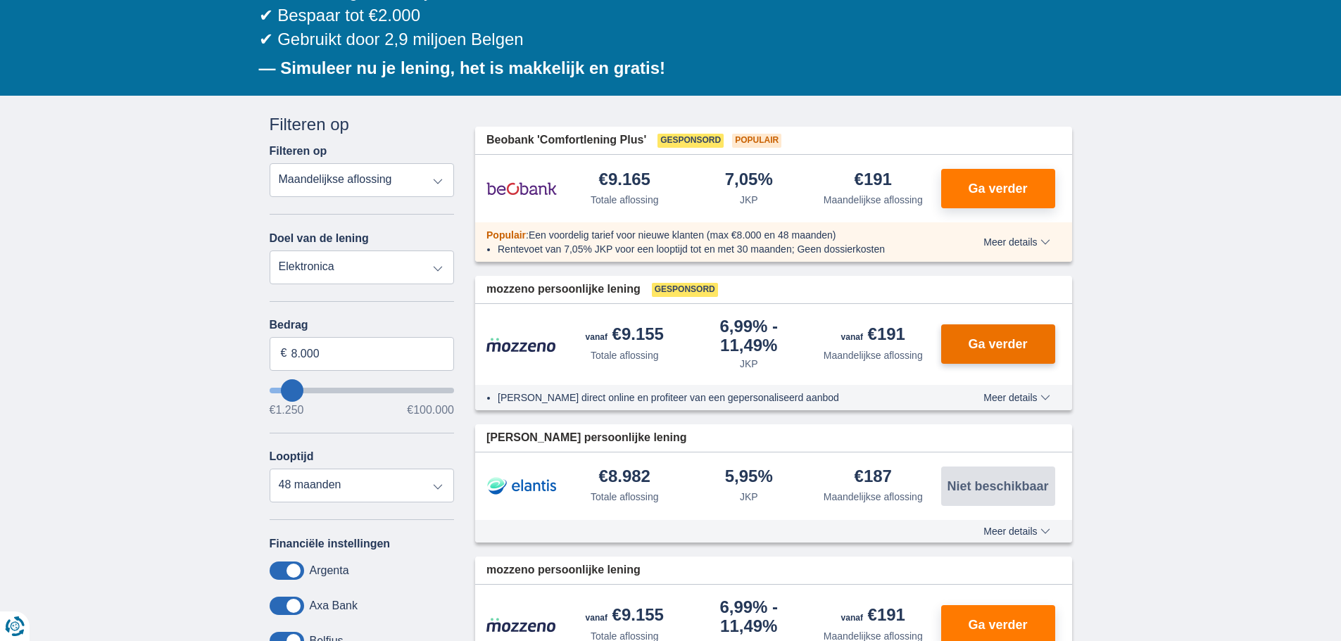
click at [1016, 338] on span "Ga verder" at bounding box center [997, 344] width 59 height 13
click at [1024, 338] on span "Ga verder" at bounding box center [997, 344] width 59 height 13
